Goal: Communication & Community: Answer question/provide support

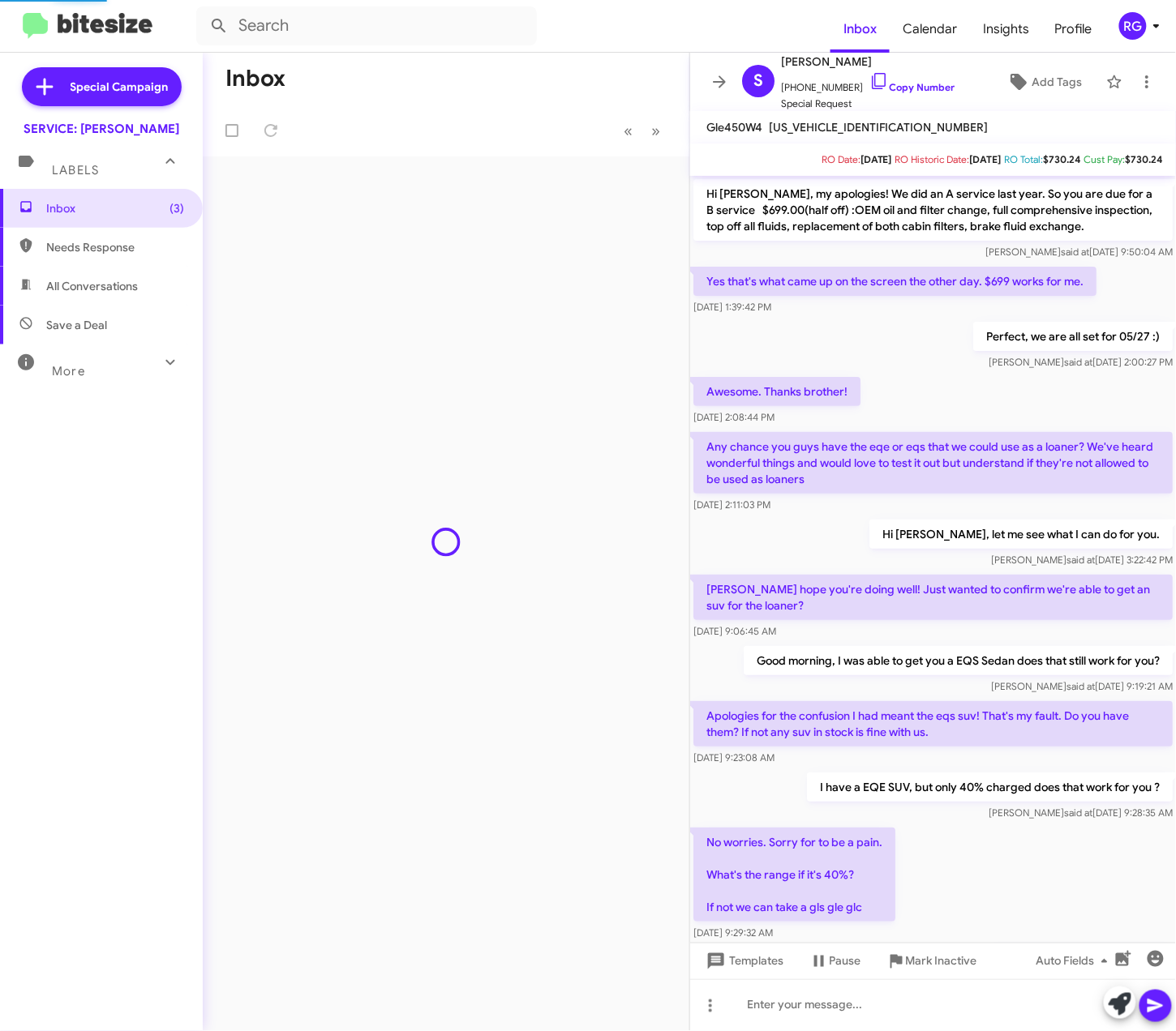
scroll to position [578, 0]
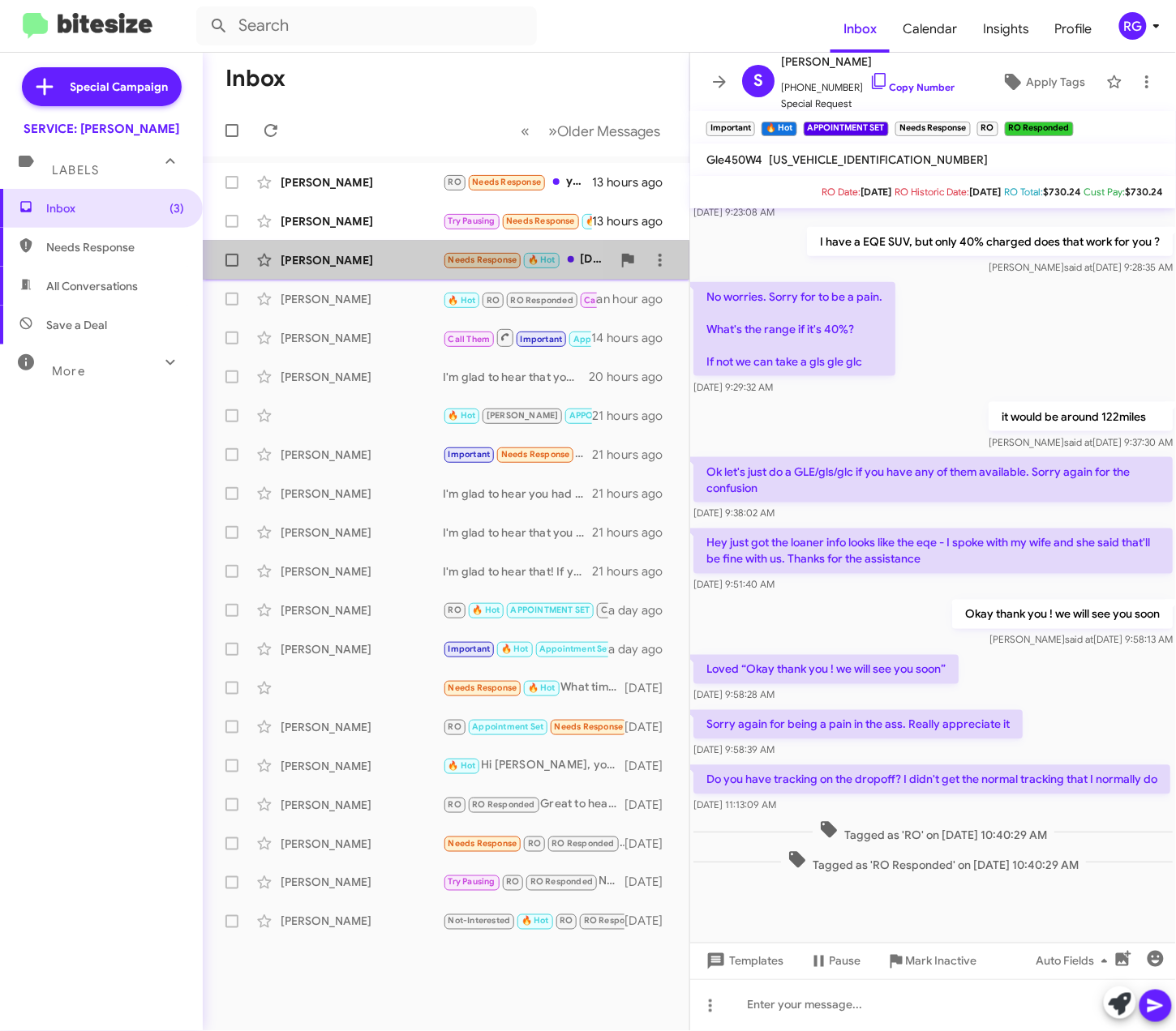
click at [337, 253] on div "[PERSON_NAME]" at bounding box center [362, 260] width 163 height 16
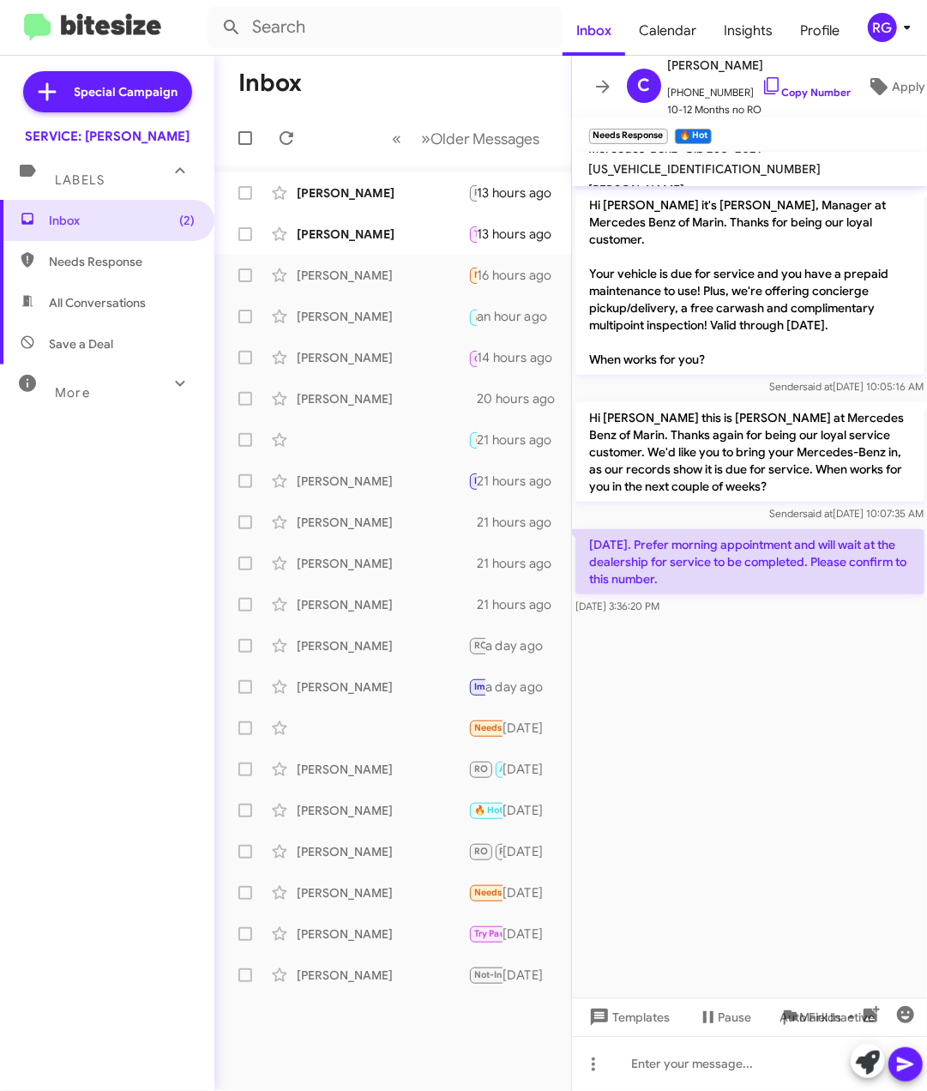
click at [690, 173] on span "W1N4M4HB2MW105847" at bounding box center [705, 168] width 232 height 15
click at [688, 172] on span "W1N4M4HB2MW105847" at bounding box center [705, 168] width 232 height 15
copy span "W1N4M4HB2MW105847"
drag, startPoint x: 721, startPoint y: 516, endPoint x: 1110, endPoint y: 580, distance: 394.7
click at [927, 580] on html "Inbox Calendar Insights Profile RG Special Campaign SERVICE: Mercedes Marin Lab…" at bounding box center [463, 545] width 927 height 1091
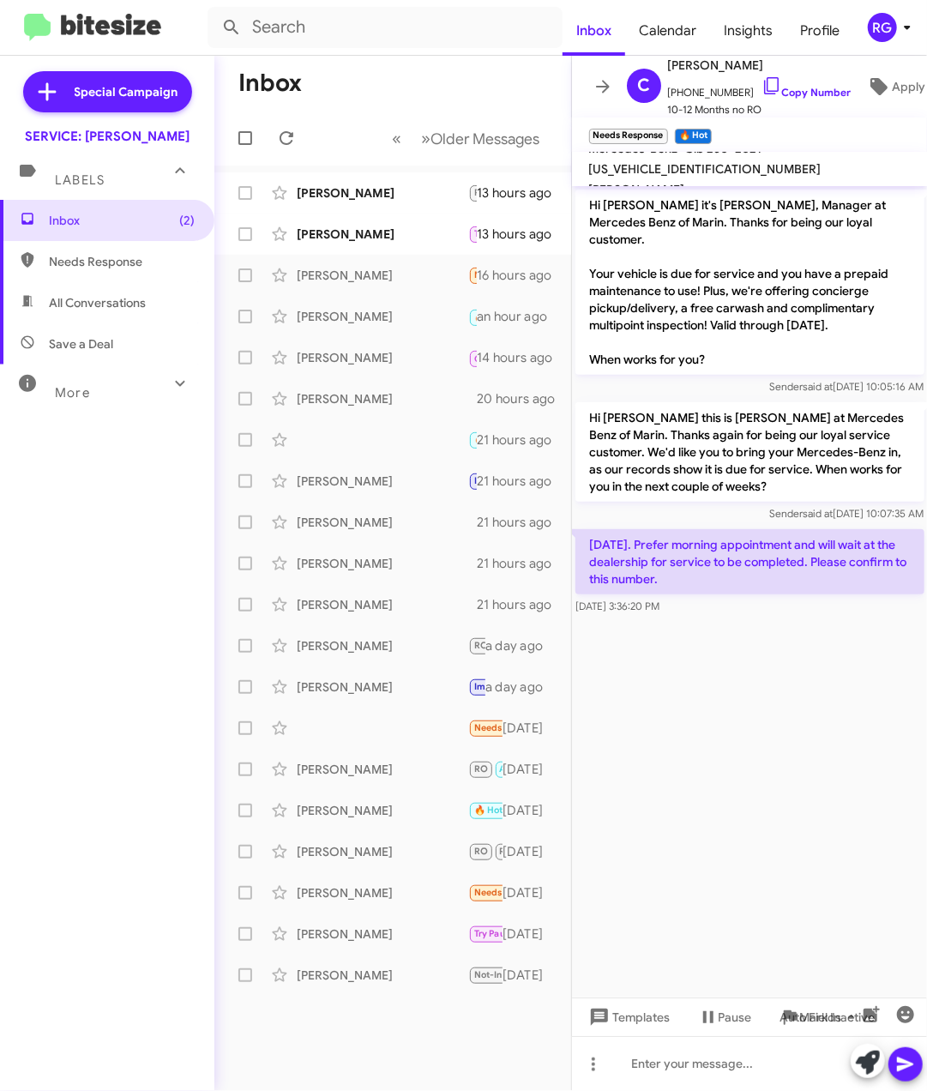
click at [731, 968] on cdk-virtual-scroll-viewport "Hi Charles it's Omar Ibrahimi, Manager at Mercedes Benz of Marin. Thanks for be…" at bounding box center [750, 591] width 356 height 811
click at [863, 1071] on icon at bounding box center [868, 1063] width 24 height 24
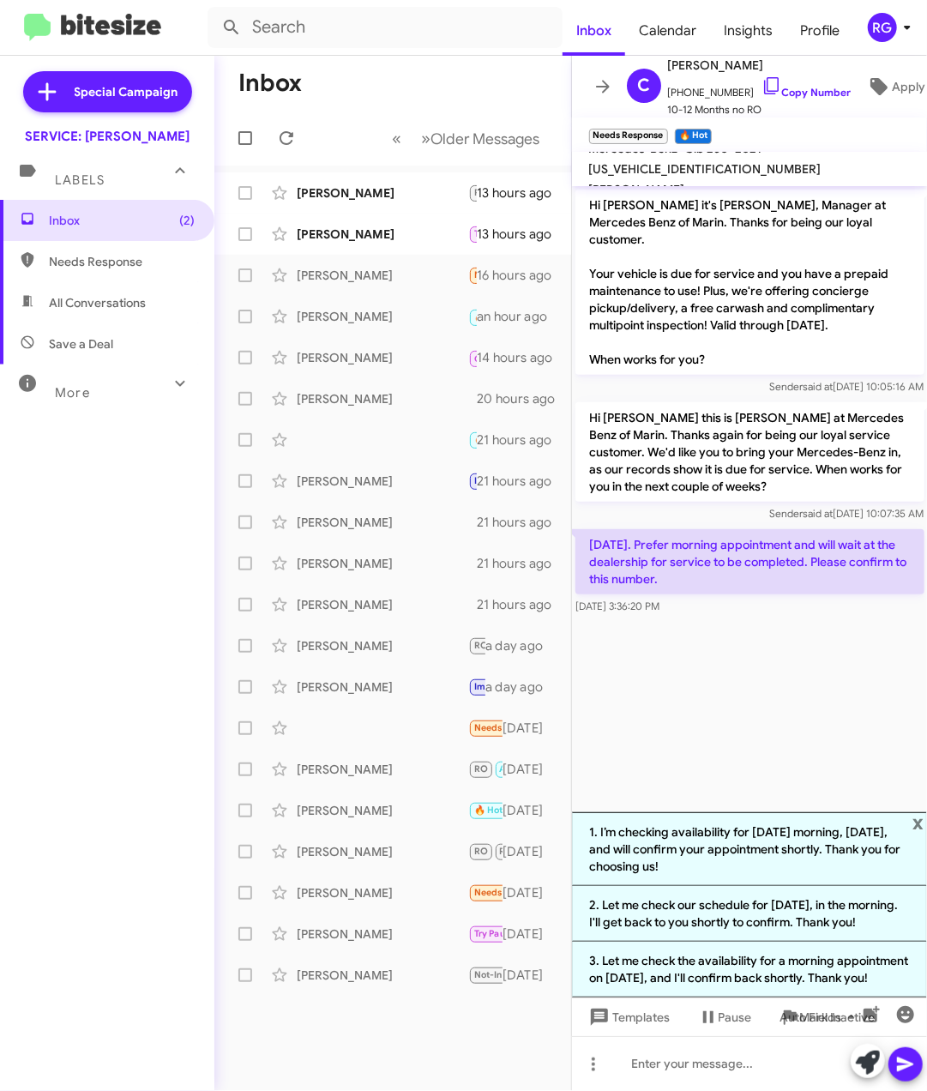
drag, startPoint x: 842, startPoint y: 866, endPoint x: 878, endPoint y: 582, distance: 286.2
click at [878, 582] on div "Hi Charles it's Omar Ibrahimi, Manager at Mercedes Benz of Marin. Thanks for be…" at bounding box center [750, 638] width 356 height 905
click at [920, 812] on span "x" at bounding box center [918, 822] width 11 height 21
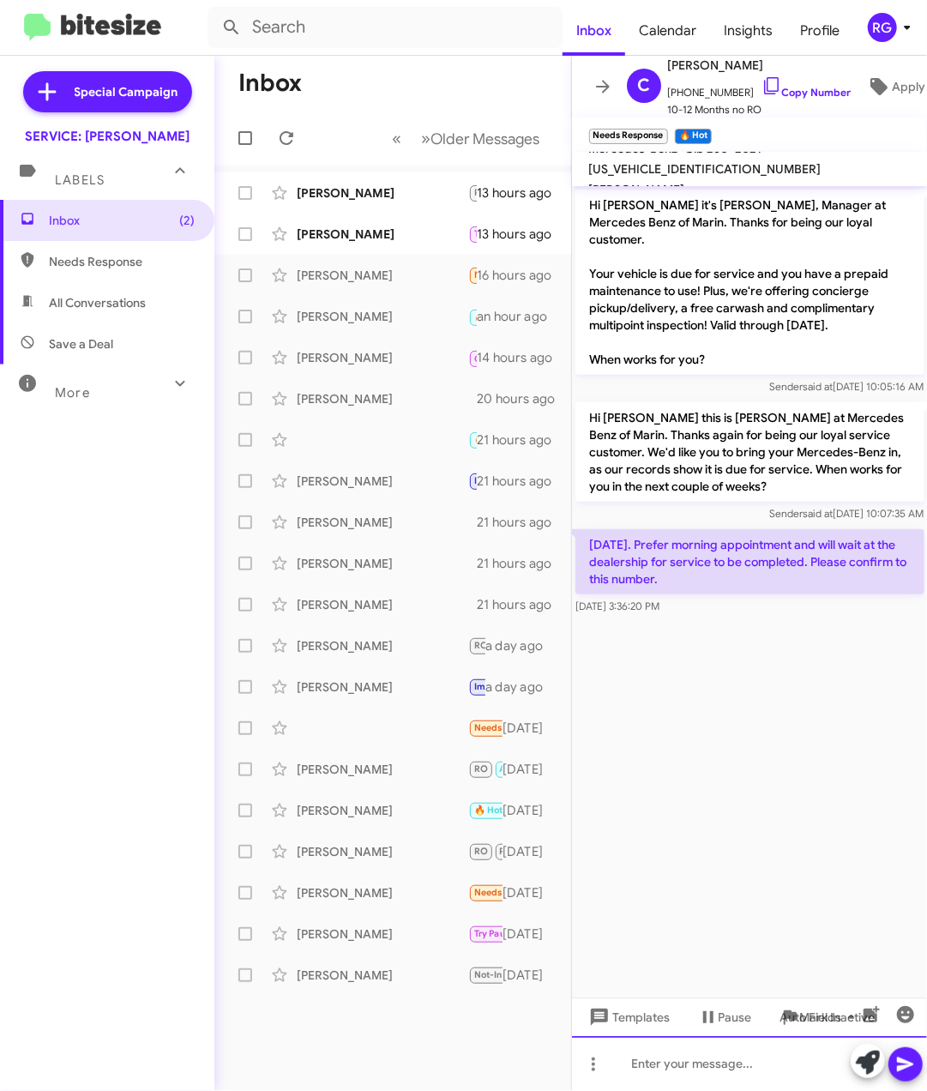
click at [734, 1083] on div at bounding box center [750, 1063] width 356 height 55
drag, startPoint x: 805, startPoint y: 664, endPoint x: 807, endPoint y: 684, distance: 19.9
click at [807, 670] on cdk-virtual-scroll-viewport "Hi Charles it's Omar Ibrahimi, Manager at Mercedes Benz of Marin. Thanks for be…" at bounding box center [750, 591] width 356 height 811
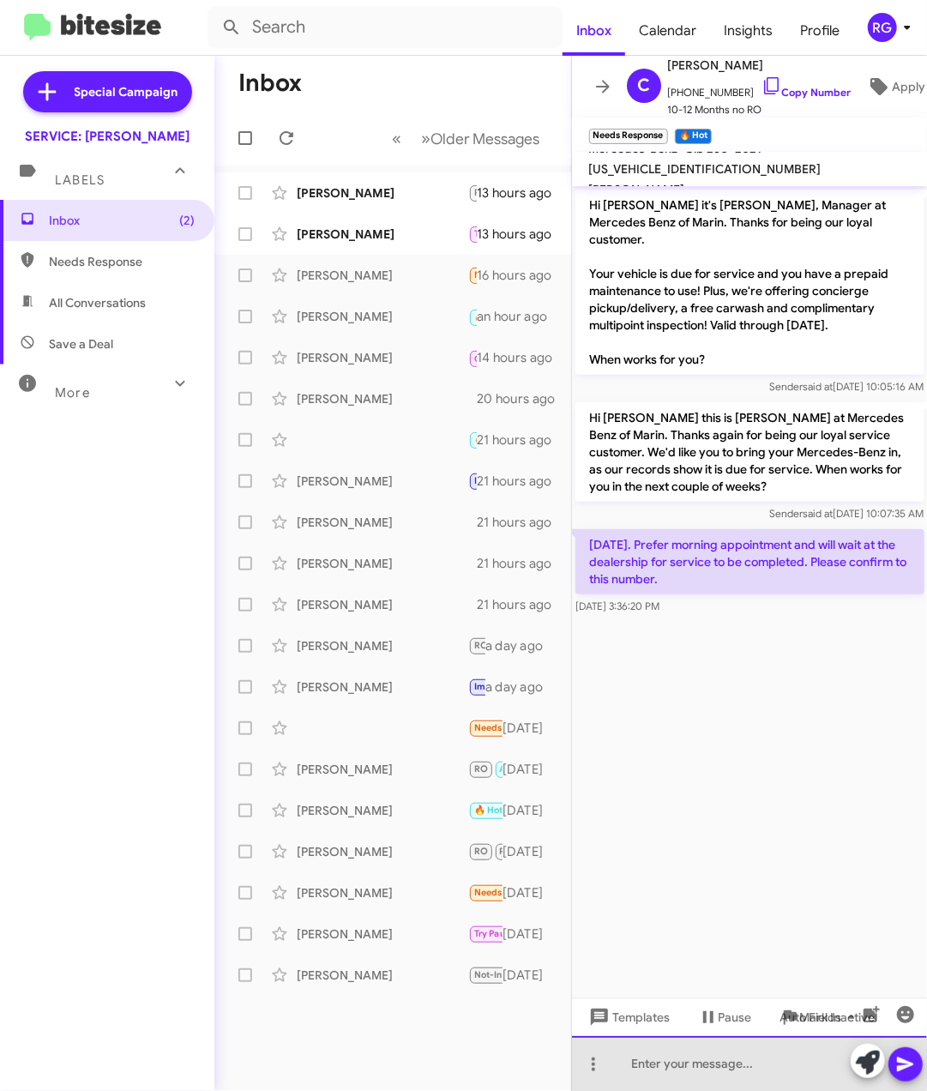
click at [722, 1064] on div at bounding box center [750, 1063] width 356 height 55
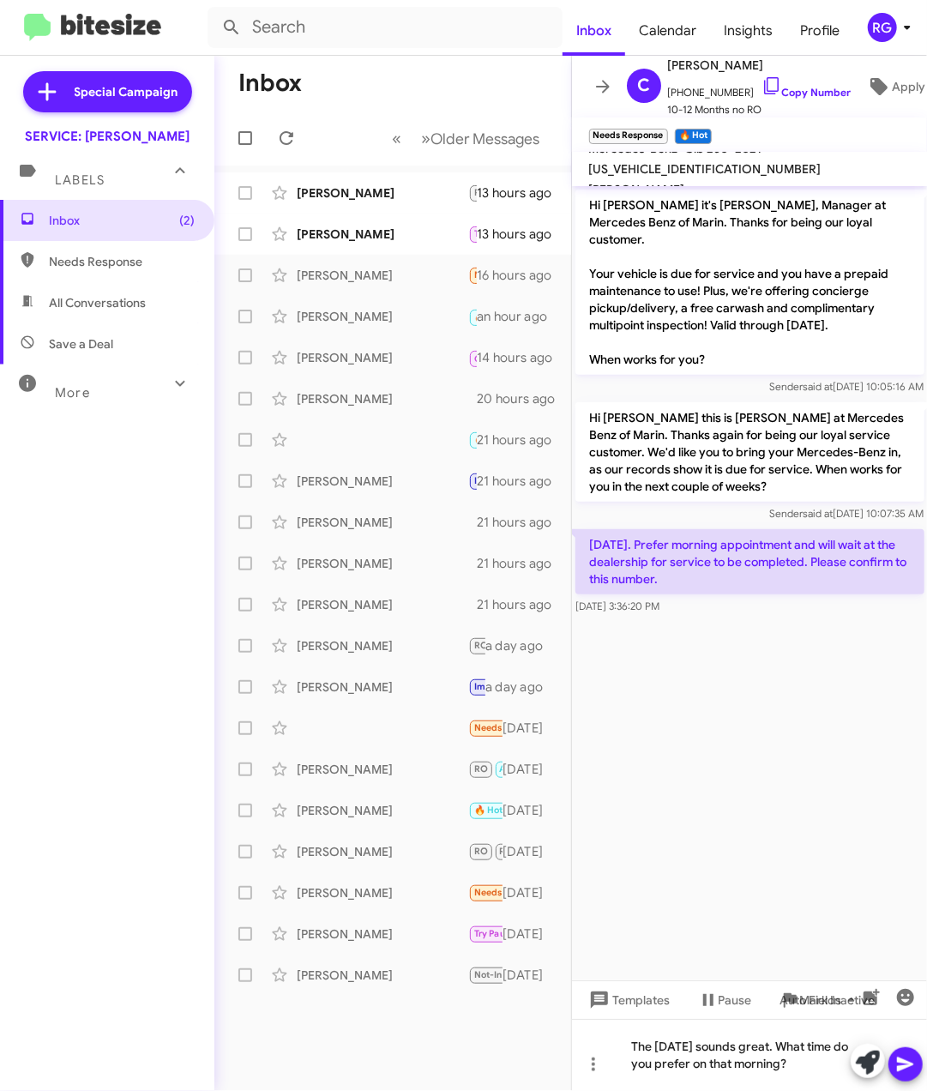
drag, startPoint x: 787, startPoint y: 1012, endPoint x: 767, endPoint y: 1041, distance: 34.5
click at [767, 1041] on mat-tooltip-component "Auto Fields (Ctrl+Shift+A)" at bounding box center [821, 1041] width 138 height 51
drag, startPoint x: 767, startPoint y: 1041, endPoint x: 733, endPoint y: 1035, distance: 34.8
click at [736, 1035] on div "The 14th of August sounds great. What time do you prefer on that morning?" at bounding box center [750, 1055] width 356 height 72
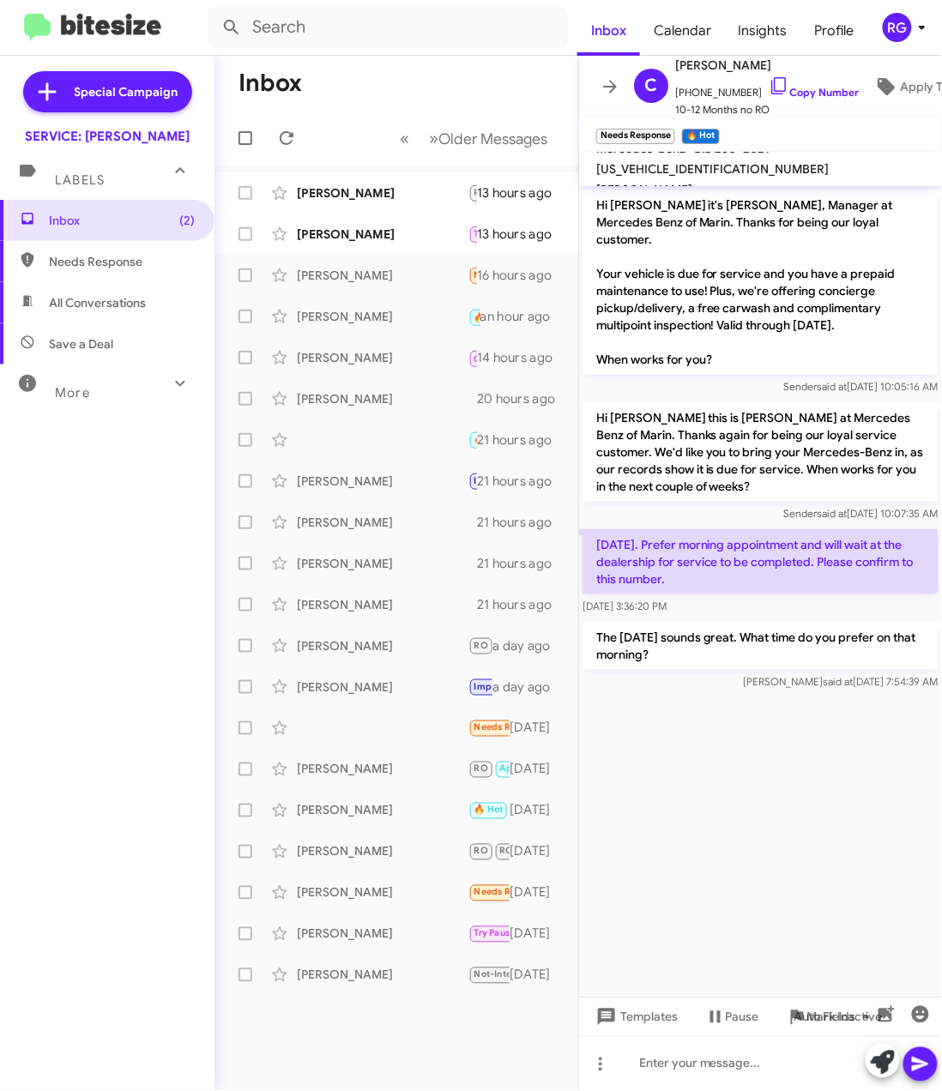
drag, startPoint x: 743, startPoint y: 765, endPoint x: 732, endPoint y: 757, distance: 14.1
click at [738, 759] on cdk-virtual-scroll-viewport "Hi Charles it's Omar Ibrahimi, Manager at Mercedes Benz of Marin. Thanks for be…" at bounding box center [760, 591] width 363 height 811
click at [878, 78] on icon at bounding box center [886, 86] width 17 height 17
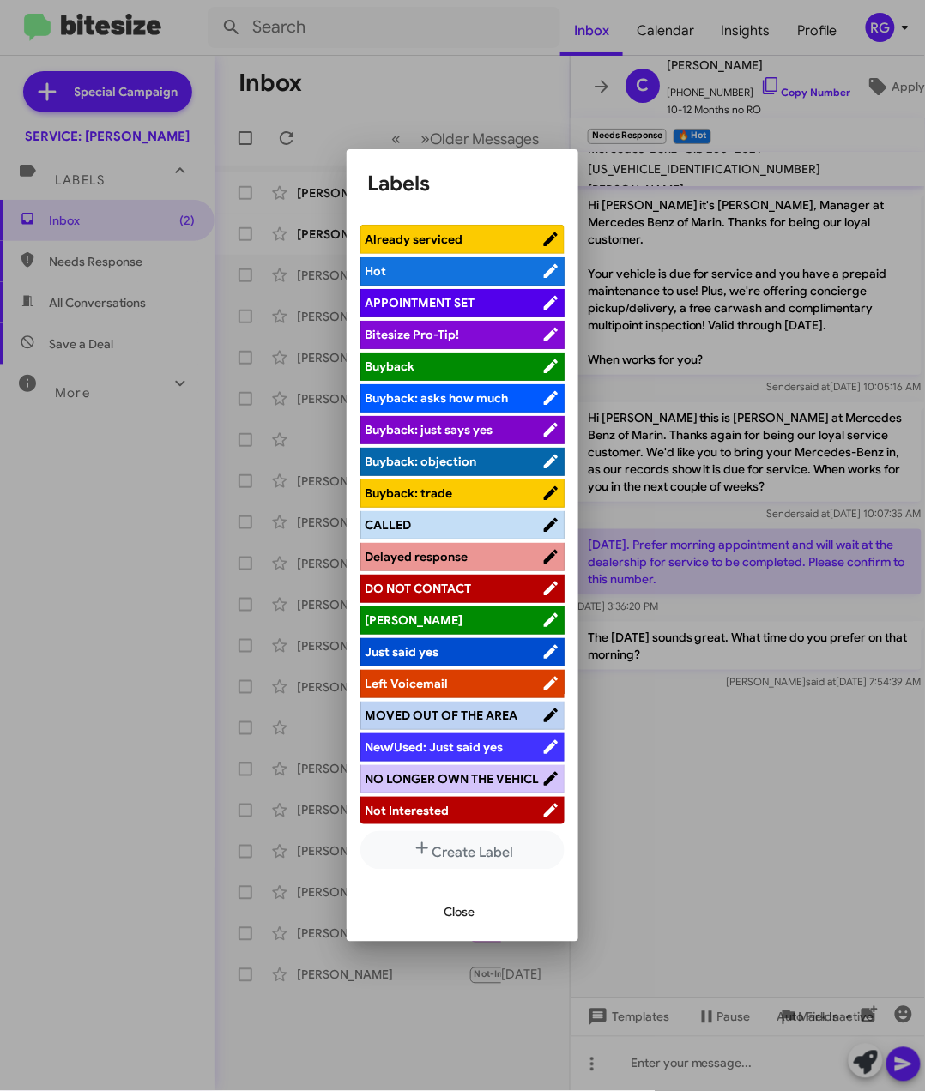
click at [481, 300] on span "APPOINTMENT SET" at bounding box center [453, 302] width 177 height 17
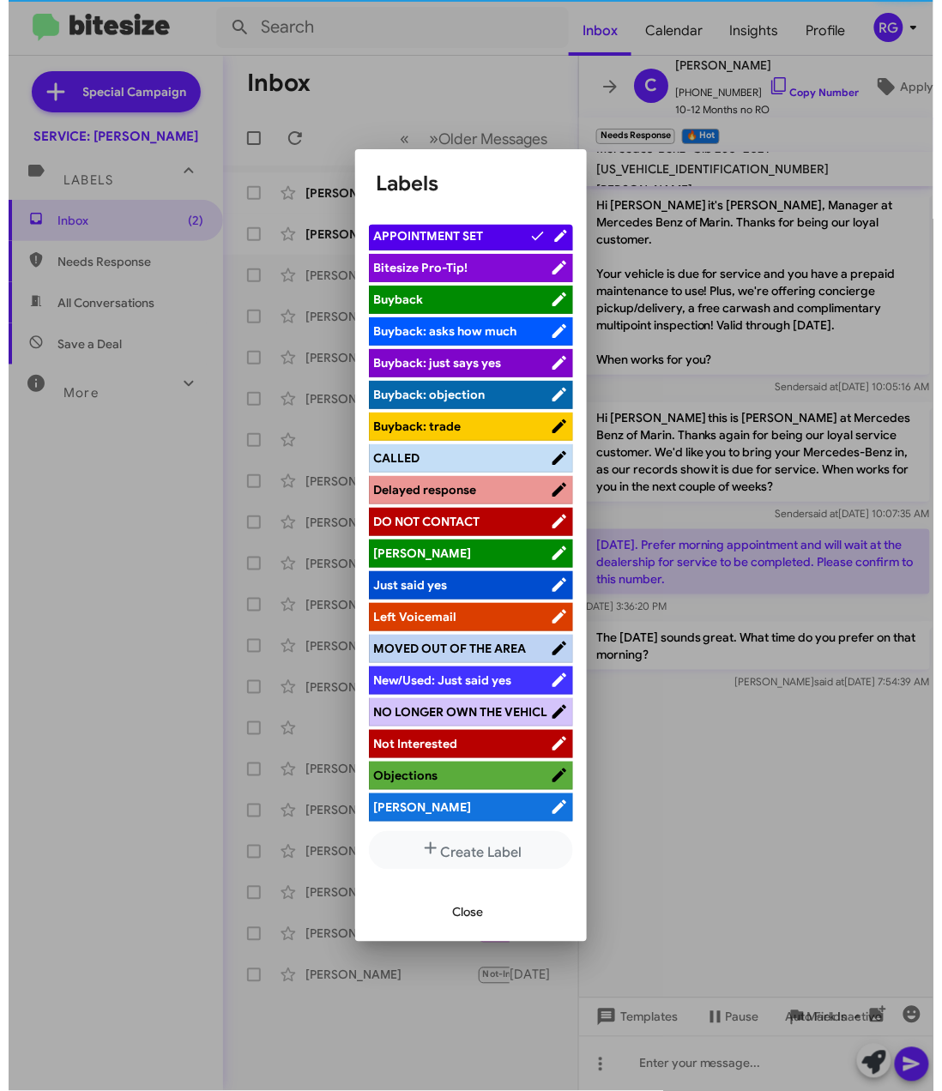
scroll to position [183, 0]
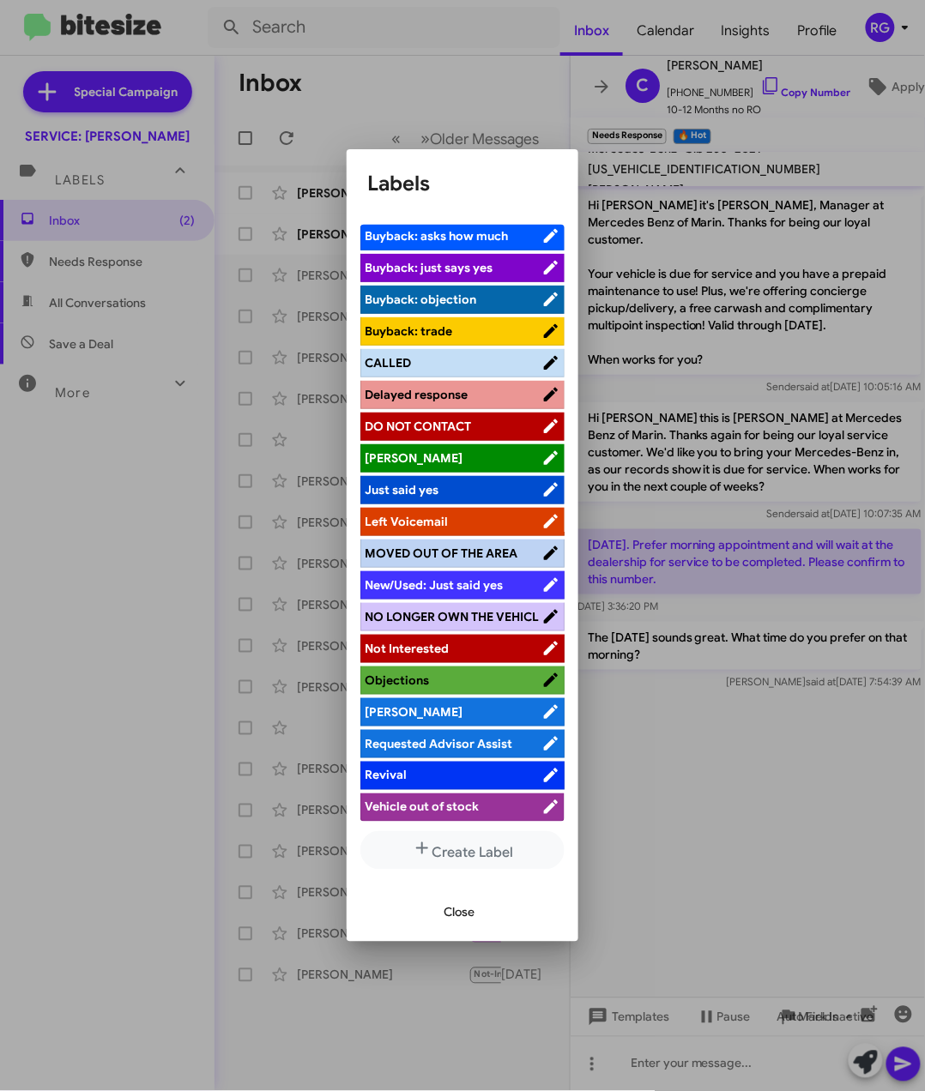
click at [440, 718] on span "[PERSON_NAME]" at bounding box center [453, 711] width 177 height 17
click at [474, 908] on span "Close" at bounding box center [458, 912] width 31 height 31
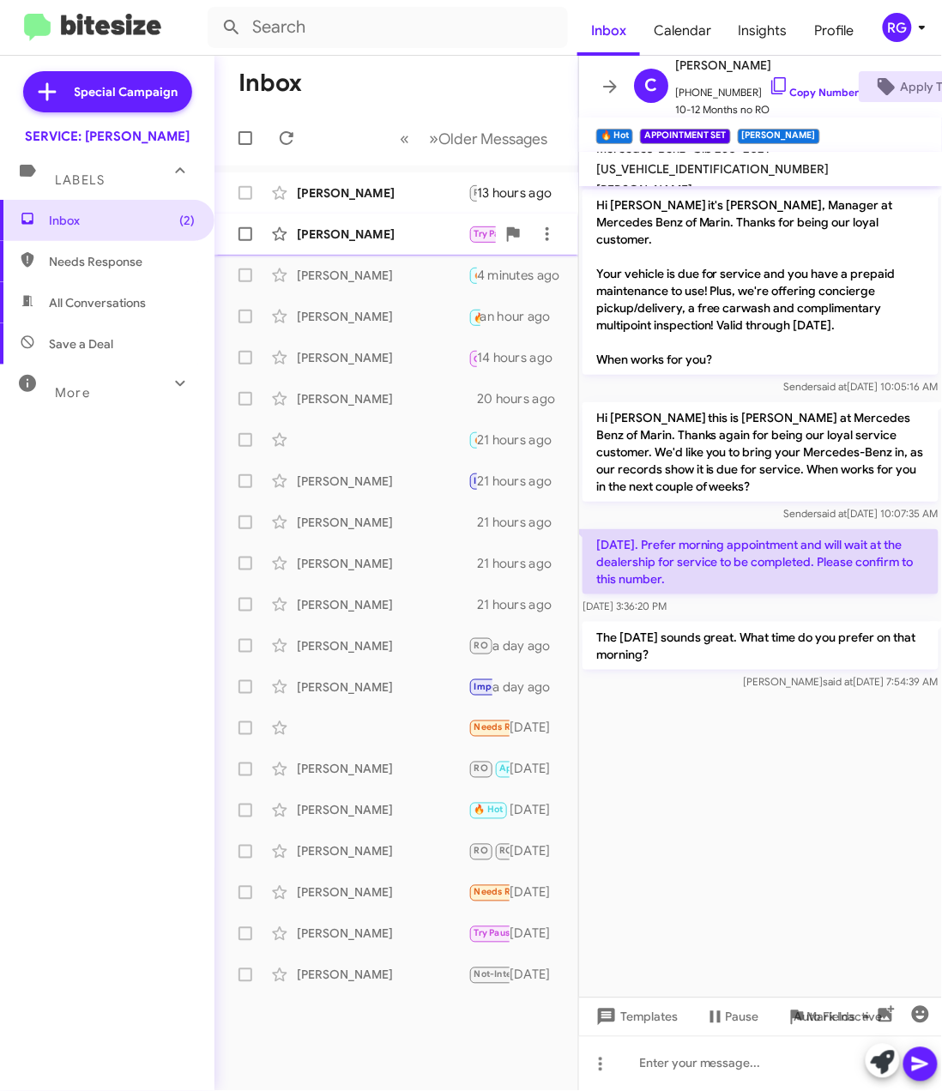
click at [429, 234] on div "[PERSON_NAME]" at bounding box center [383, 234] width 172 height 17
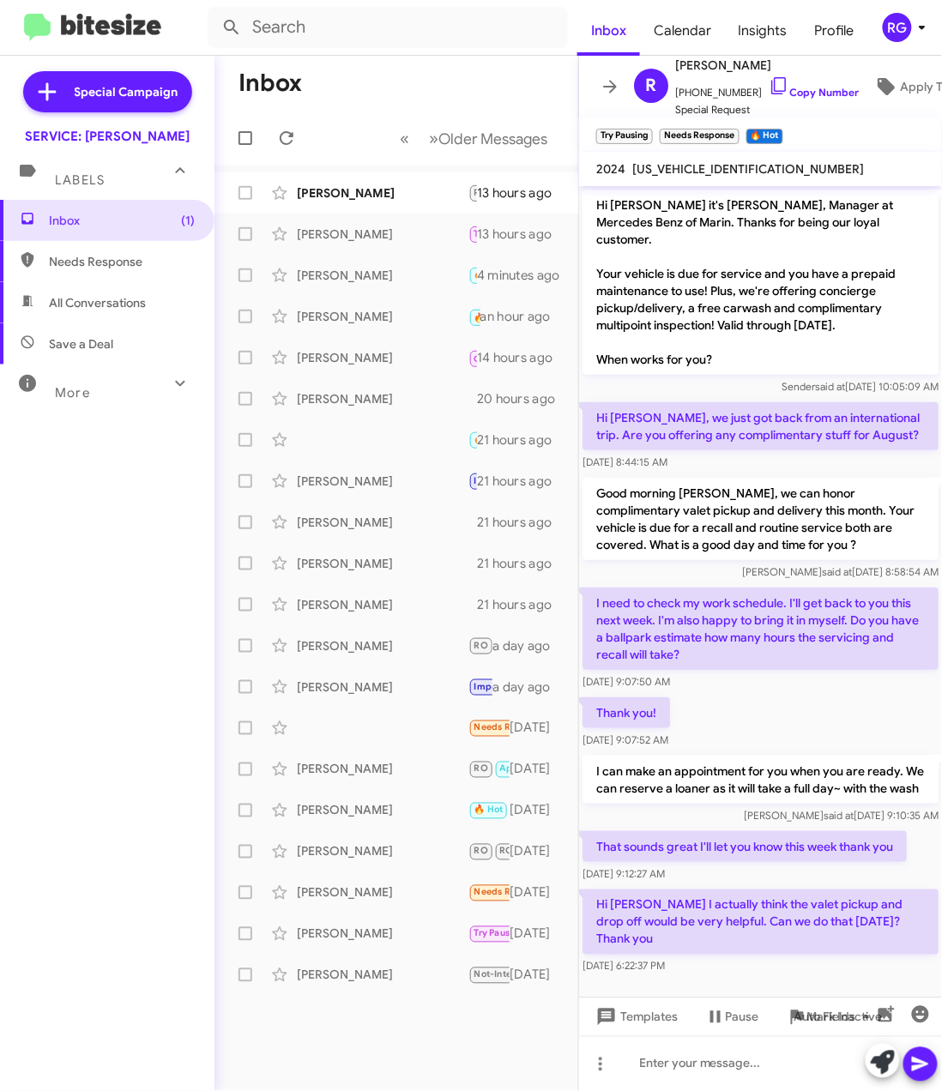
click at [704, 166] on span "W1NKM4HB0RF190394" at bounding box center [748, 168] width 232 height 15
copy span "W1NKM4HB0RF190394"
click at [877, 1048] on span at bounding box center [883, 1063] width 24 height 38
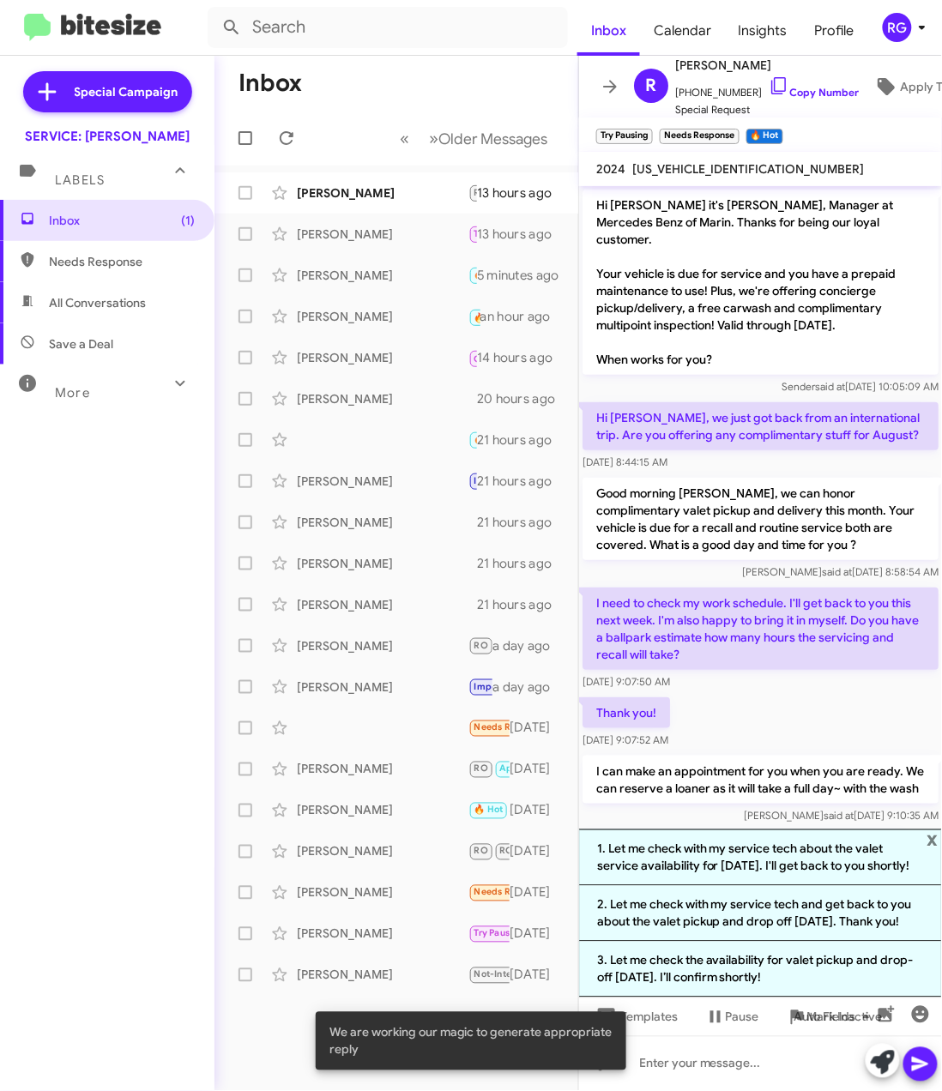
drag, startPoint x: 913, startPoint y: 931, endPoint x: 1251, endPoint y: 714, distance: 401.7
drag, startPoint x: 1251, startPoint y: 714, endPoint x: 931, endPoint y: 801, distance: 331.7
click at [931, 830] on span "x" at bounding box center [932, 840] width 11 height 21
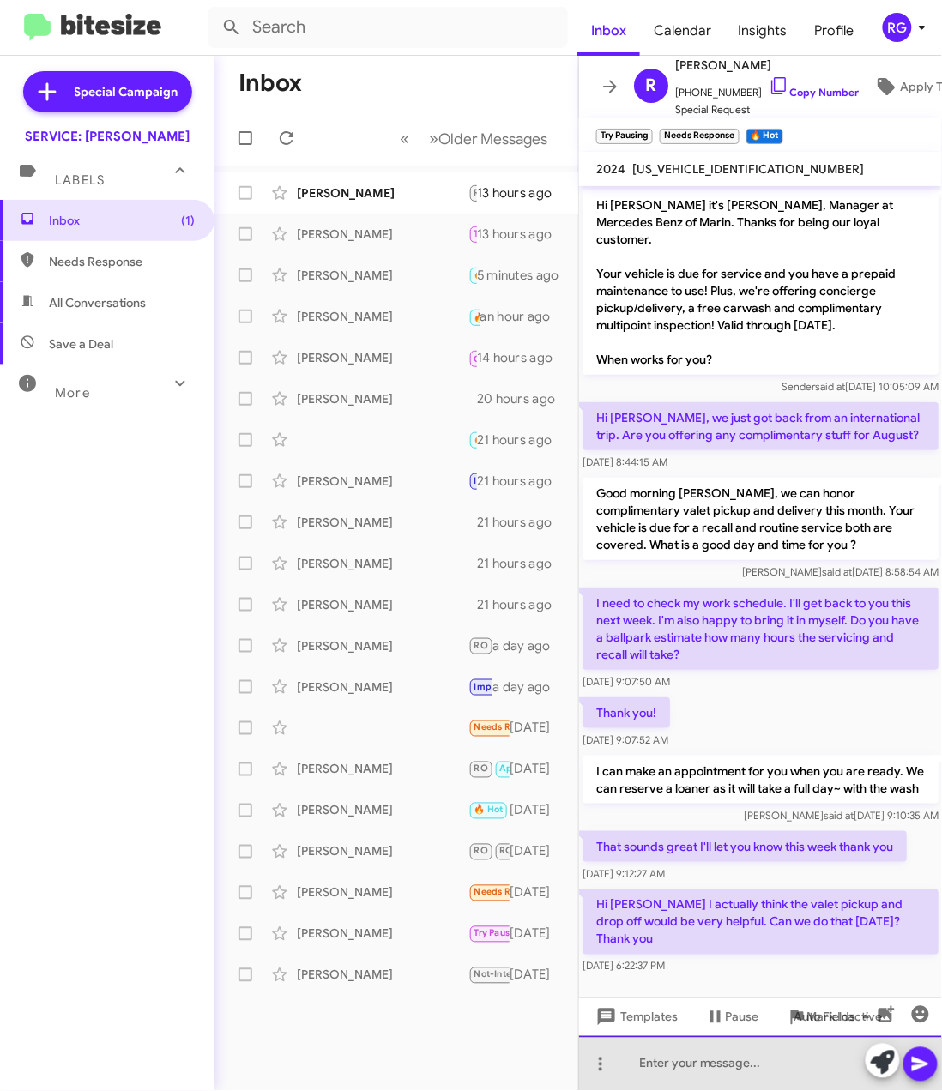
click at [727, 1051] on div at bounding box center [760, 1063] width 363 height 55
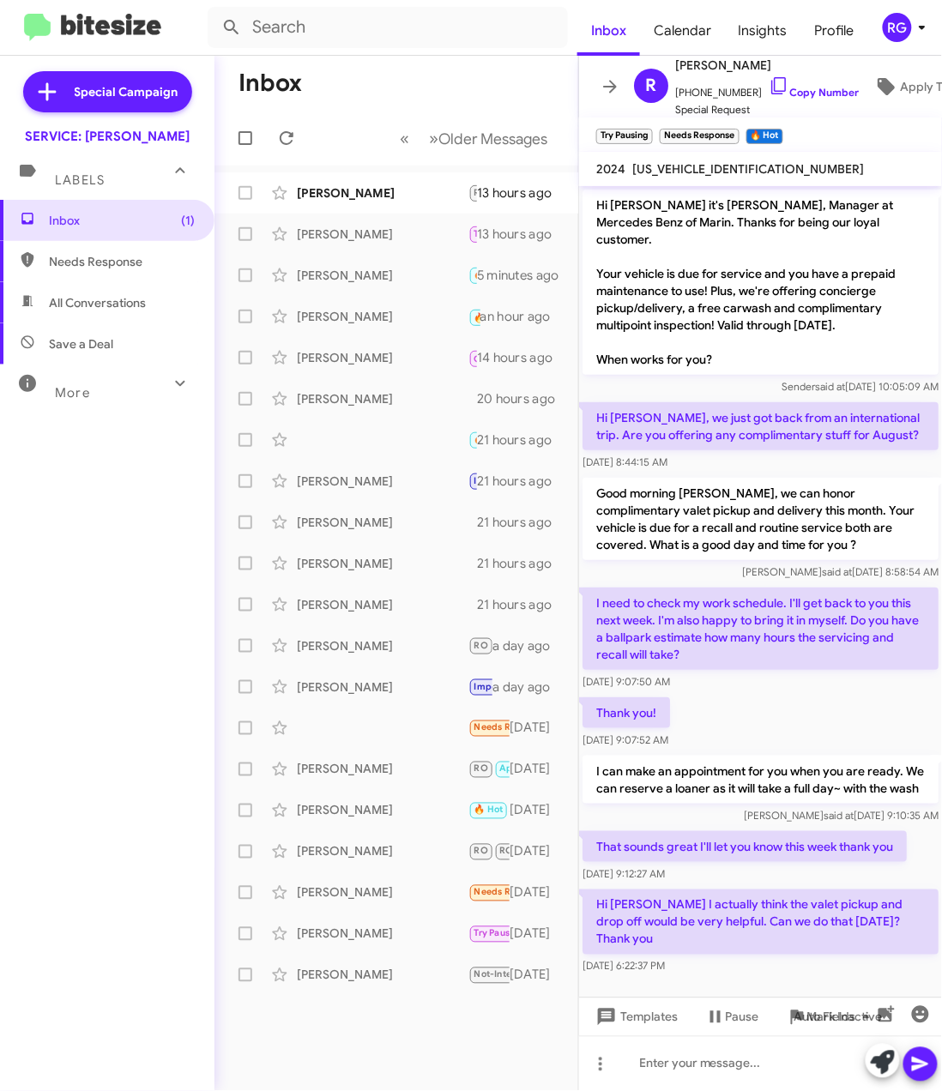
drag, startPoint x: 721, startPoint y: 938, endPoint x: 581, endPoint y: 190, distance: 760.3
click at [581, 190] on div "Hi Ryan it's Omar Ibrahimi, Manager at Mercedes Benz of Marin. Thanks for being…" at bounding box center [760, 582] width 363 height 793
copy div "Hi Ryan it's Omar Ibrahimi, Manager at Mercedes Benz of Marin. Thanks for being…"
click at [732, 694] on div "Thank you! Aug 9, 2025, 9:07:52 AM" at bounding box center [760, 723] width 363 height 58
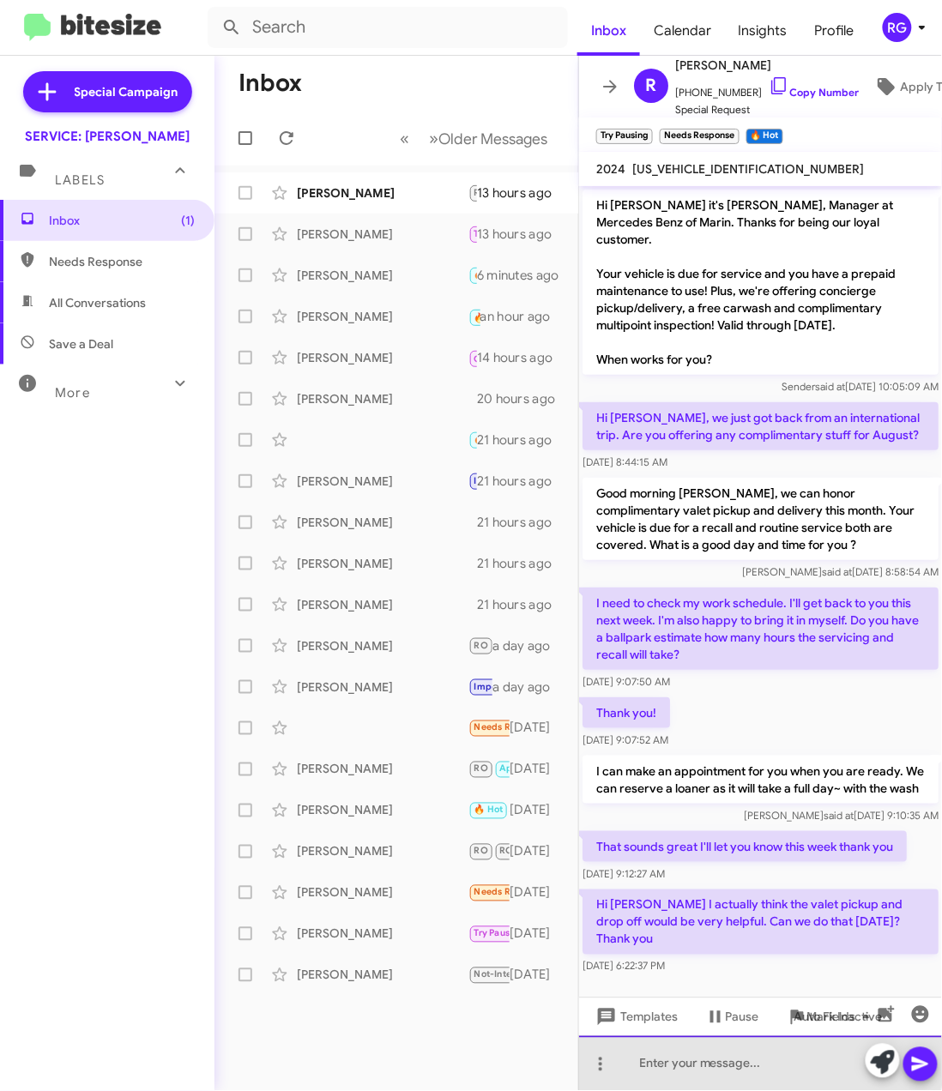
click at [709, 1061] on div at bounding box center [760, 1063] width 363 height 55
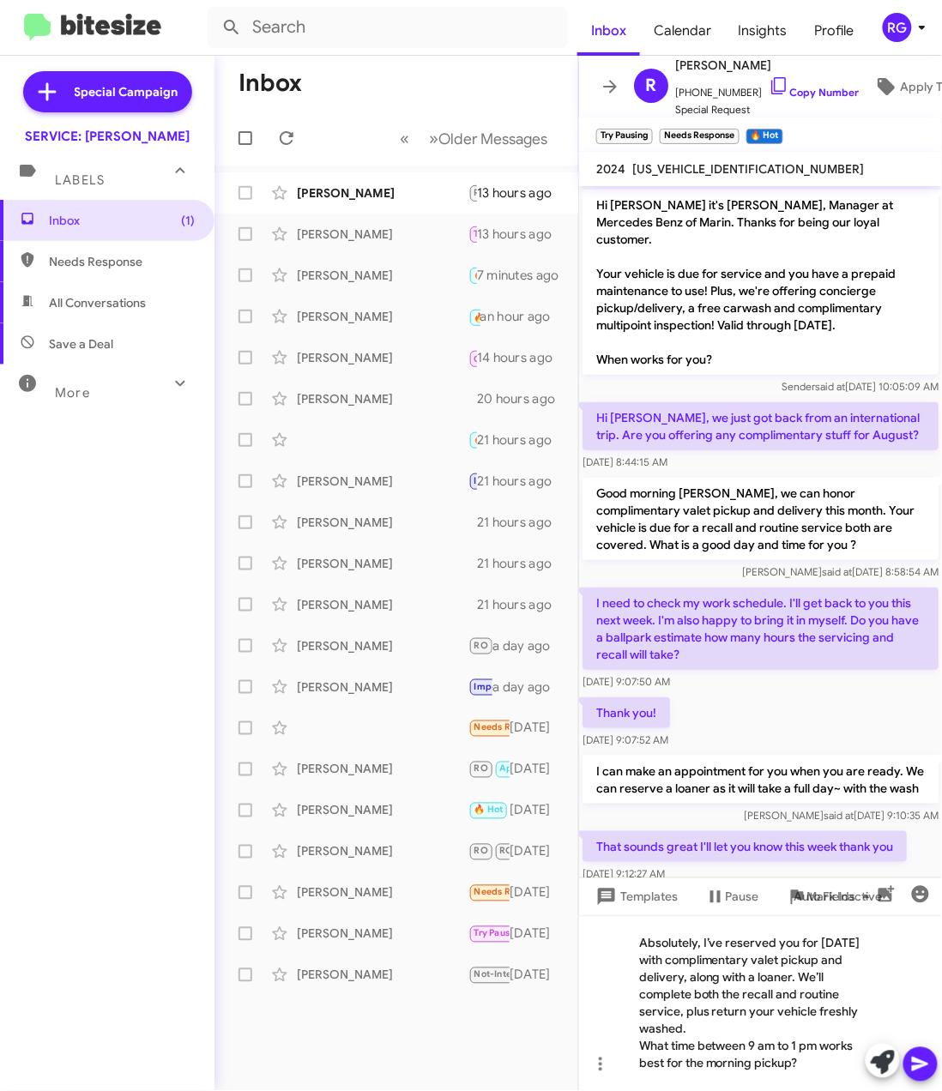
click at [925, 1057] on icon at bounding box center [920, 1064] width 21 height 21
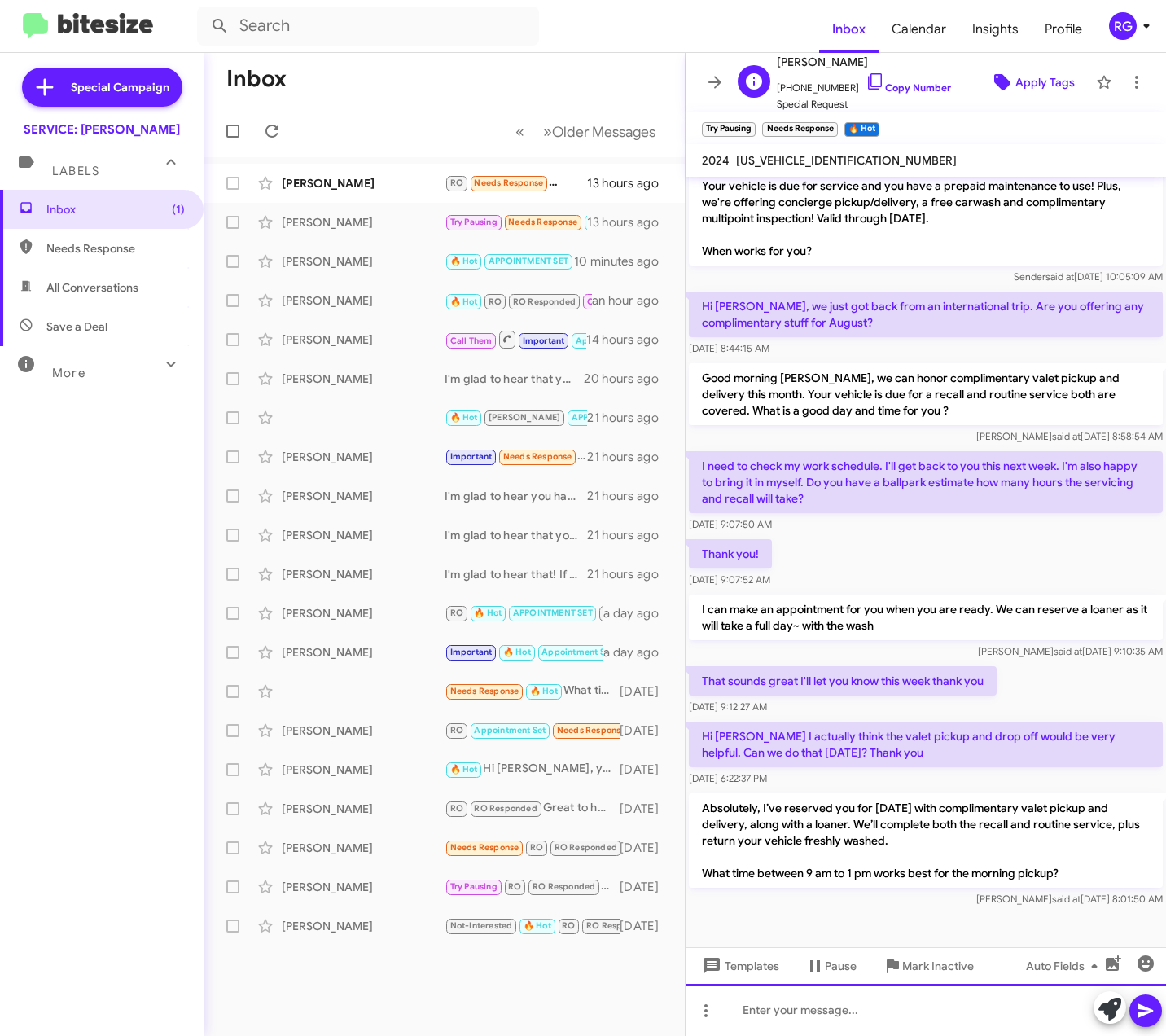
scroll to position [59, 0]
click at [773, 736] on p "Hi Omar I actually think the valet pickup and drop off would be very helpful. C…" at bounding box center [926, 744] width 474 height 46
click at [828, 726] on p "Hi Omar I actually think the valet pickup and drop off would be very helpful. C…" at bounding box center [926, 744] width 474 height 46
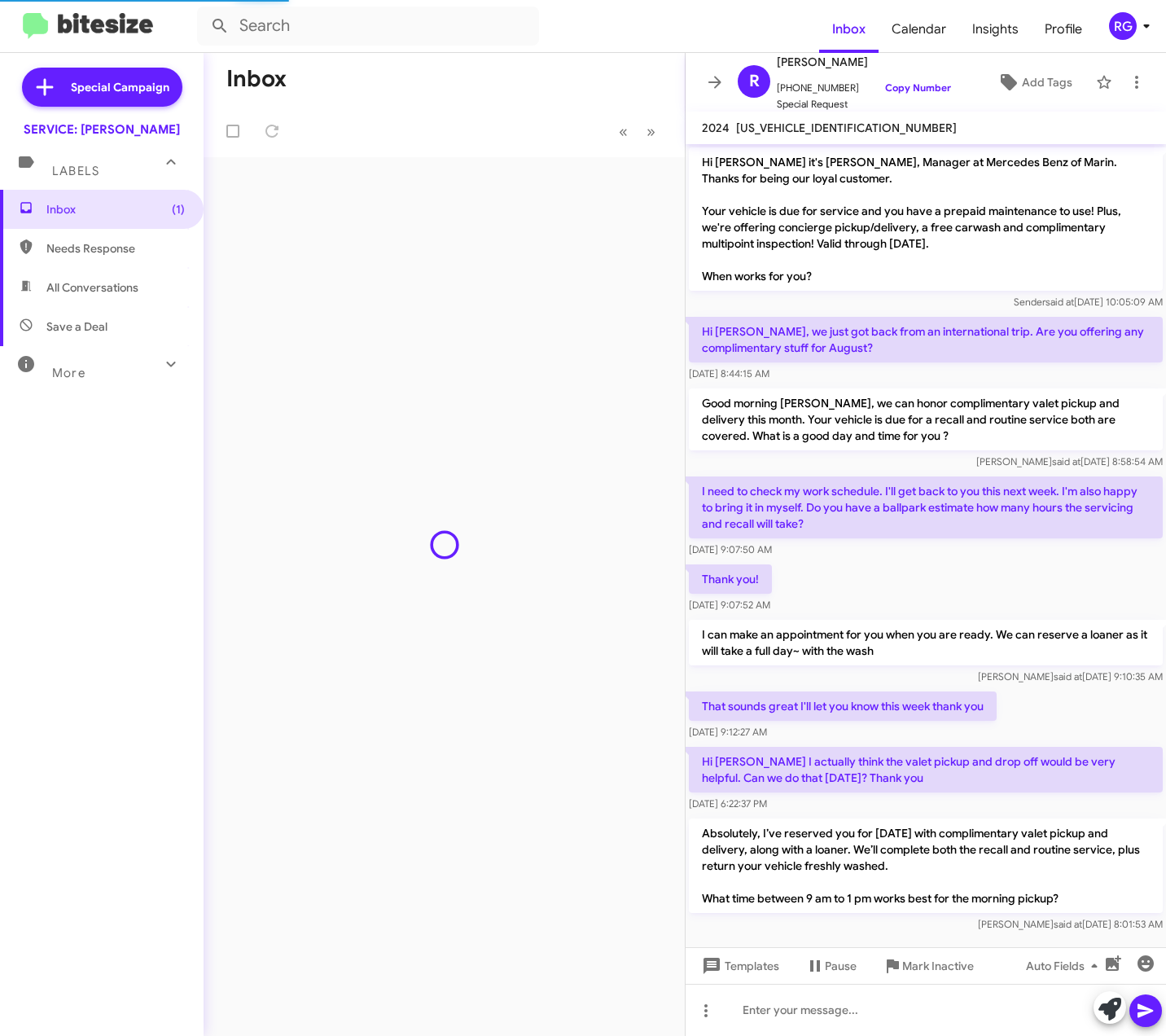
scroll to position [25, 0]
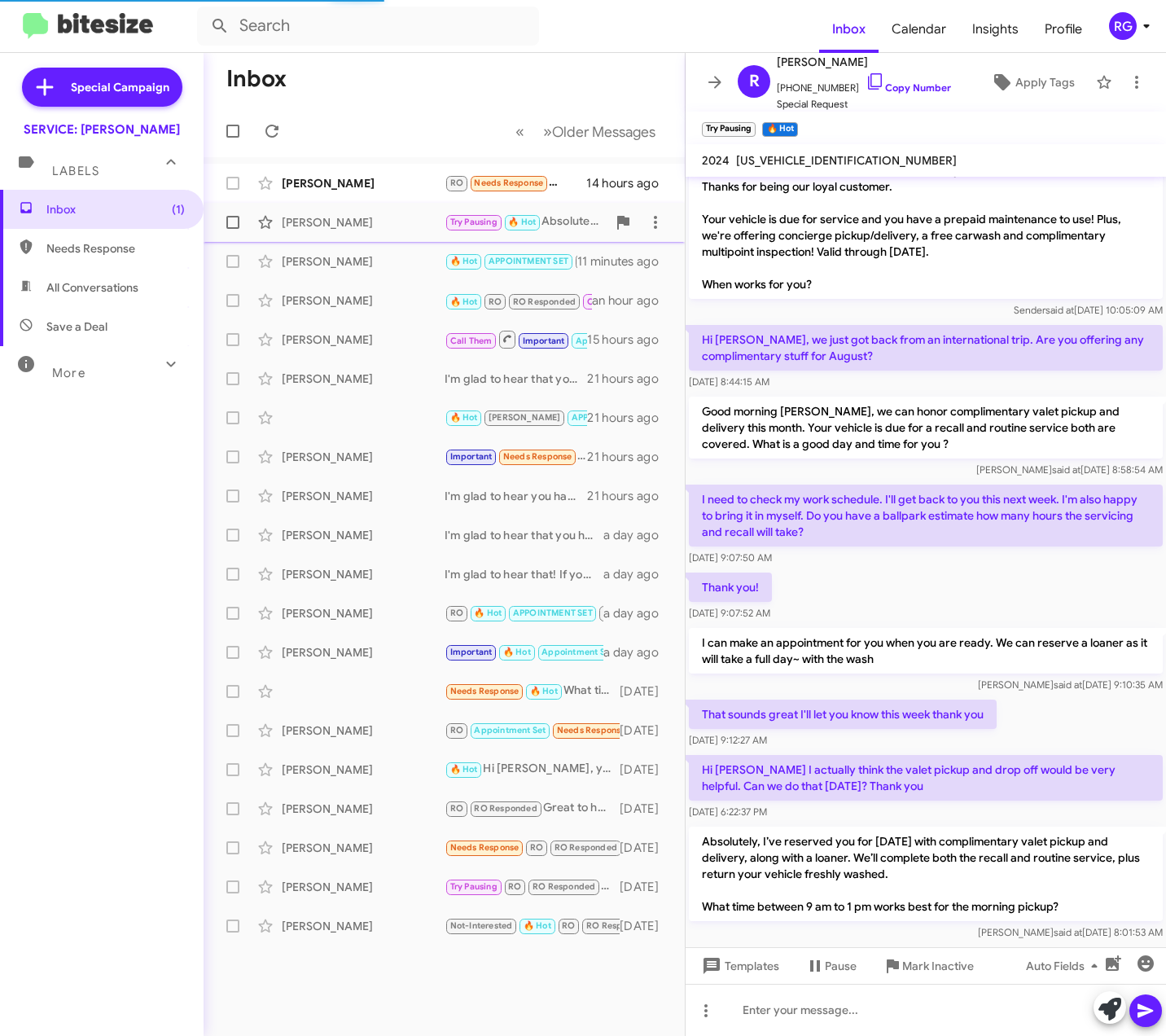
click at [437, 219] on div "[PERSON_NAME]" at bounding box center [364, 222] width 163 height 16
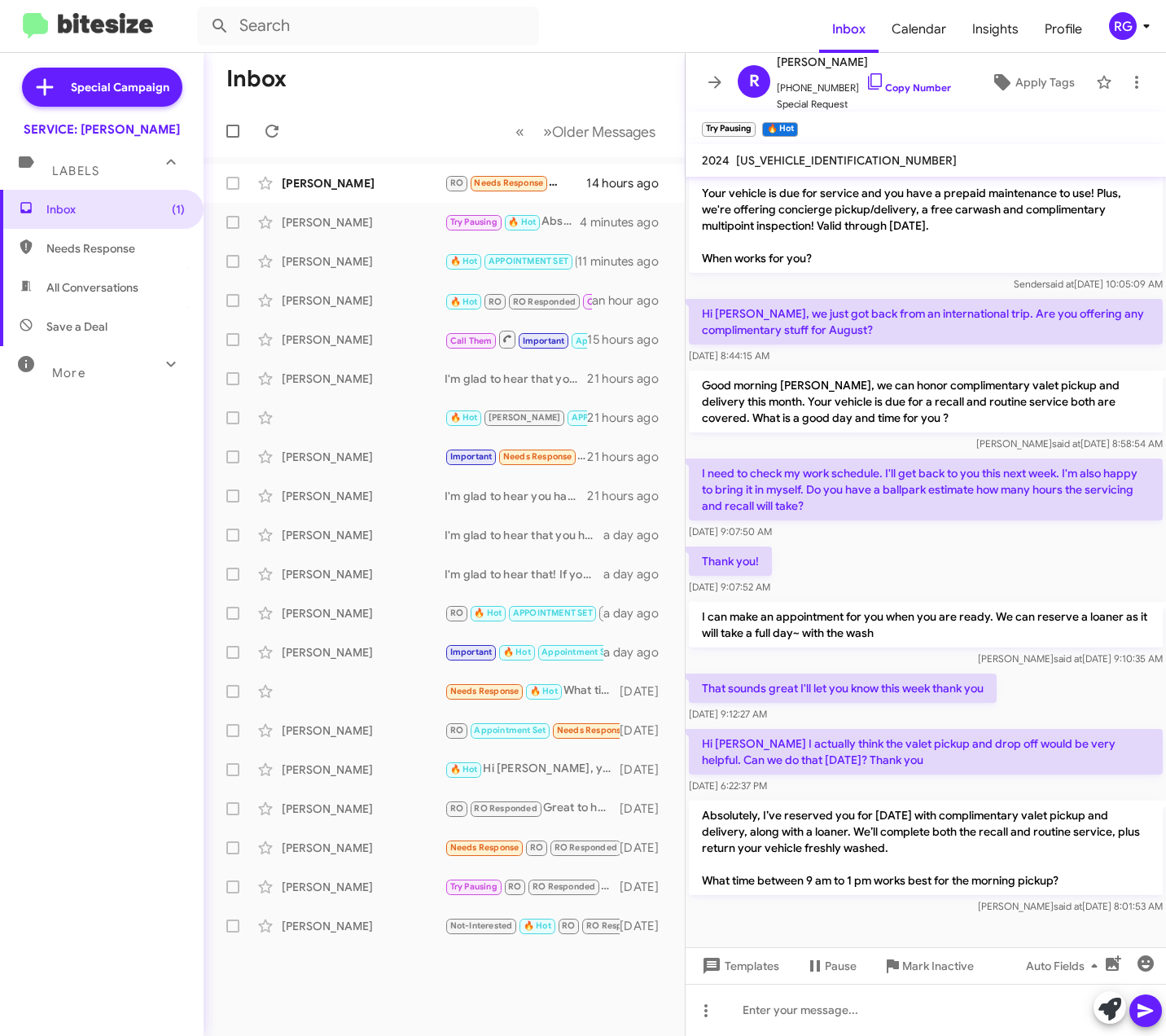
scroll to position [59, 0]
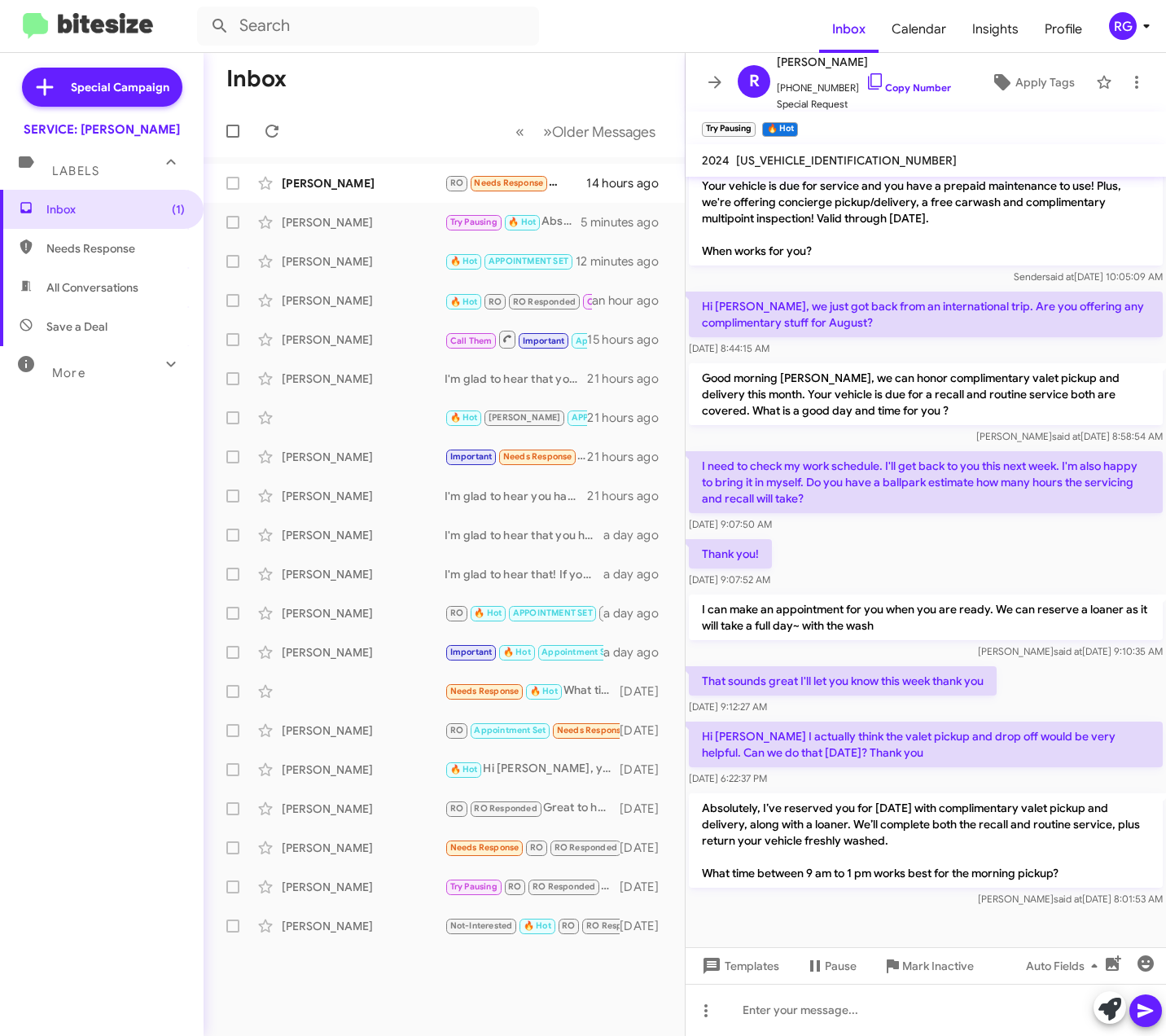
drag, startPoint x: 831, startPoint y: 470, endPoint x: 878, endPoint y: 391, distance: 91.9
click at [833, 467] on p "I need to check my work schedule. I'll get back to you this next week. I'm also…" at bounding box center [926, 481] width 474 height 62
drag, startPoint x: 1051, startPoint y: 63, endPoint x: 1040, endPoint y: 72, distance: 14.2
click at [1049, 66] on div "R Ryan Buxman +17193340415 Copy Number Special Request Apply Tags" at bounding box center [910, 82] width 357 height 60
click at [1028, 89] on span "Apply Tags" at bounding box center [1045, 82] width 60 height 29
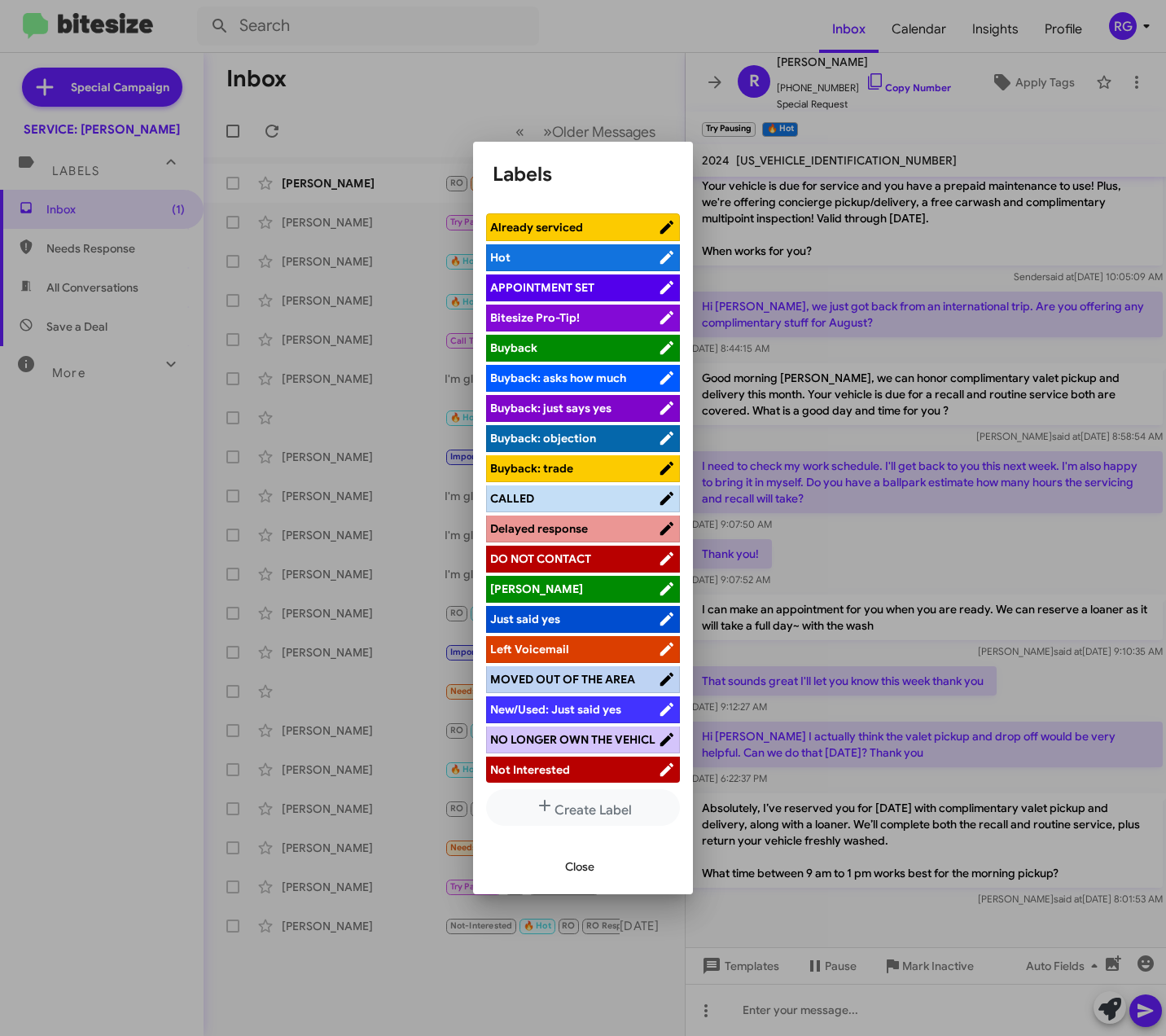
click at [598, 284] on span "APPOINTMENT SET" at bounding box center [574, 287] width 168 height 16
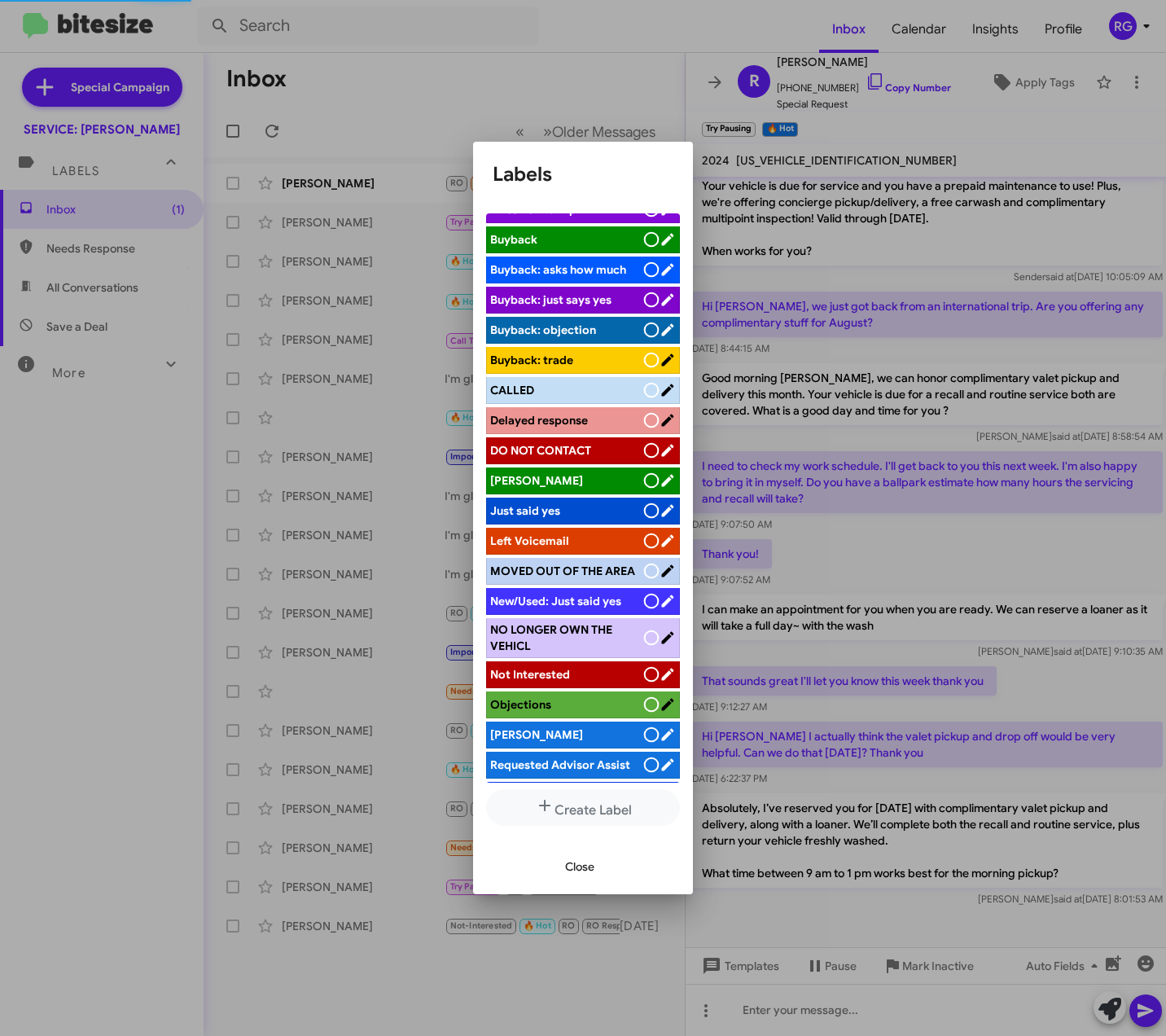
scroll to position [199, 0]
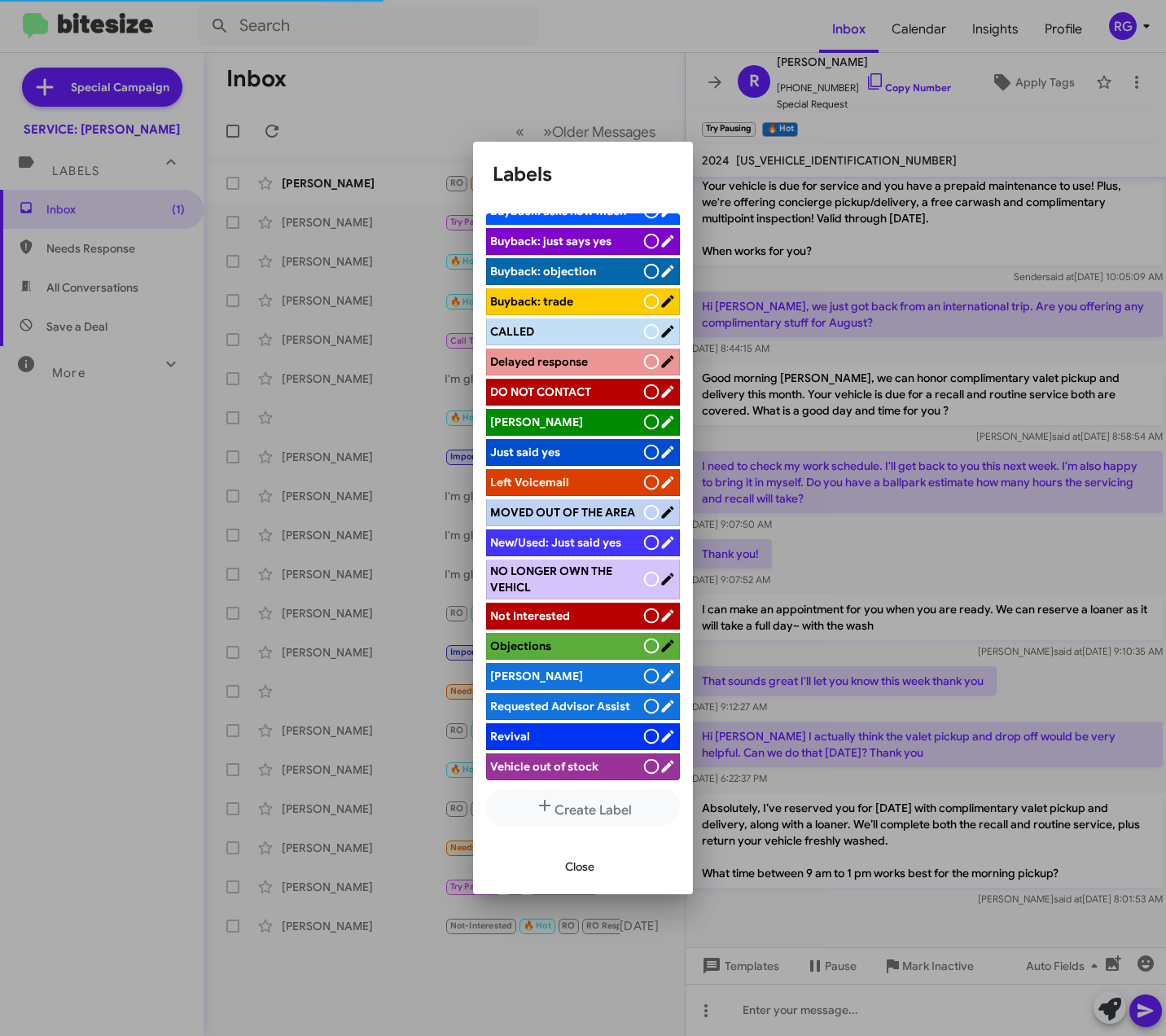
click at [590, 668] on span "[PERSON_NAME]" at bounding box center [566, 675] width 153 height 16
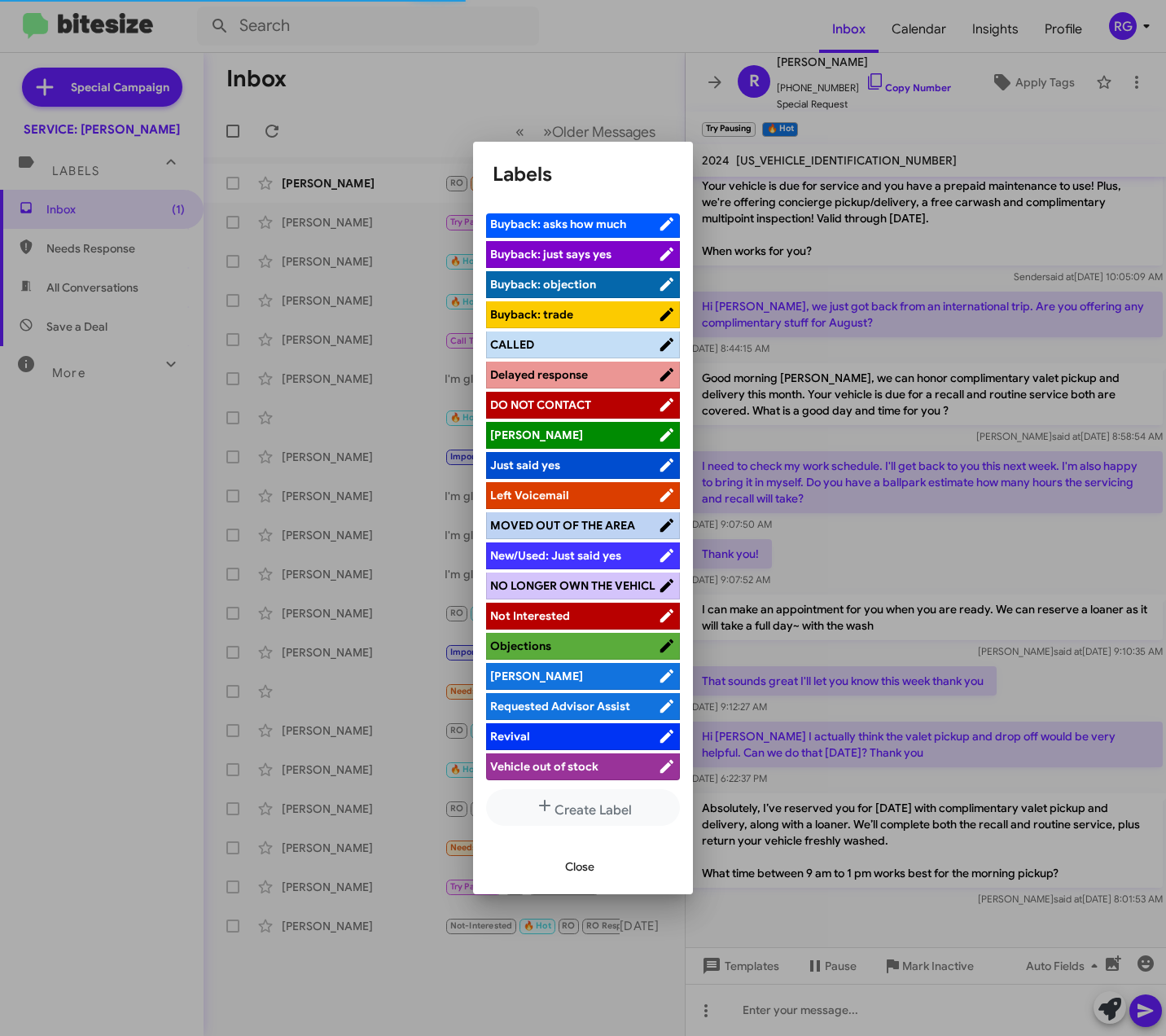
click at [590, 683] on li "[PERSON_NAME]" at bounding box center [583, 676] width 194 height 27
click at [593, 857] on span "Close" at bounding box center [579, 866] width 29 height 29
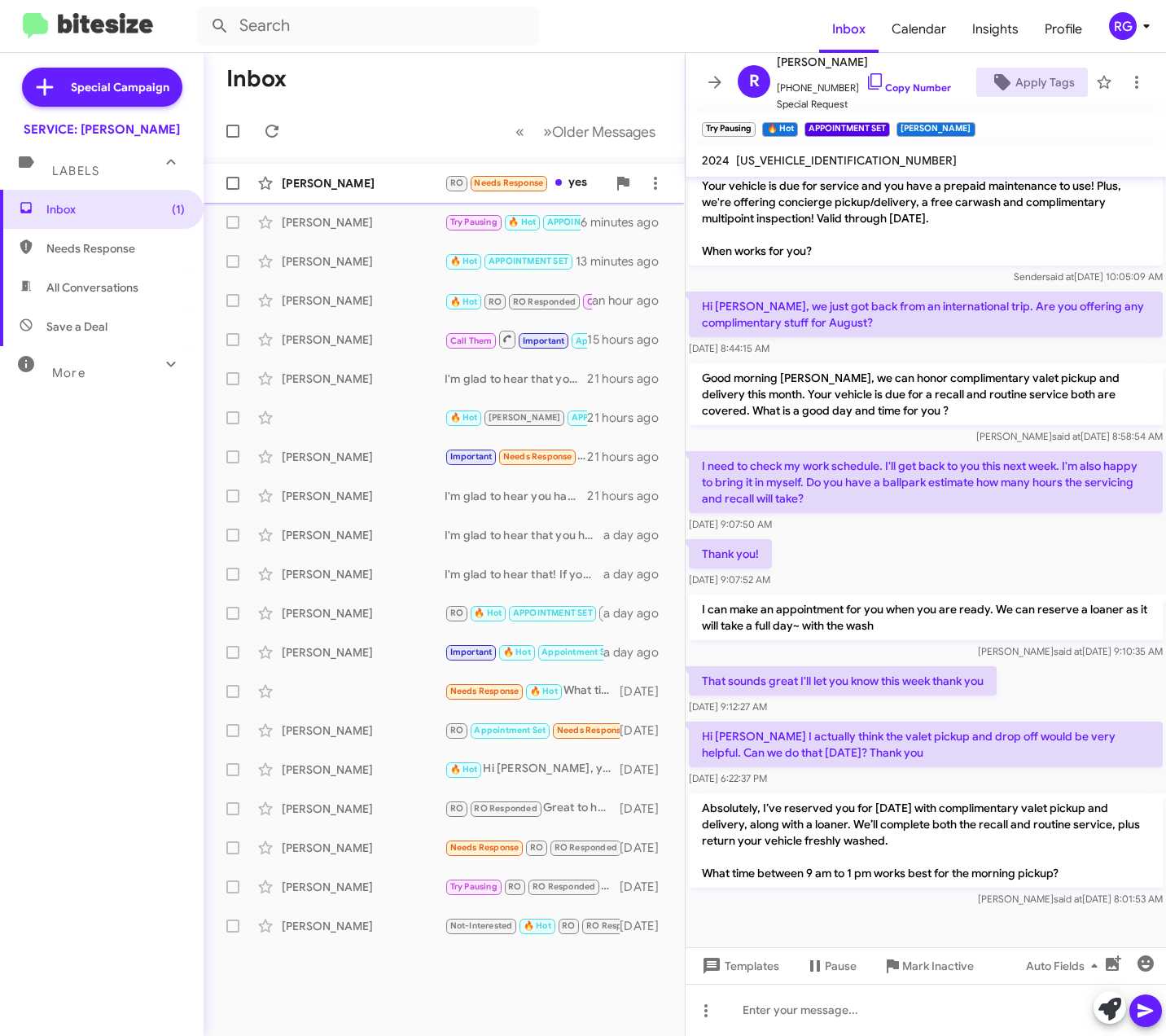
click at [408, 169] on div "Leslie Dennett RO Needs Response yes 14 hours ago" at bounding box center [444, 183] width 456 height 32
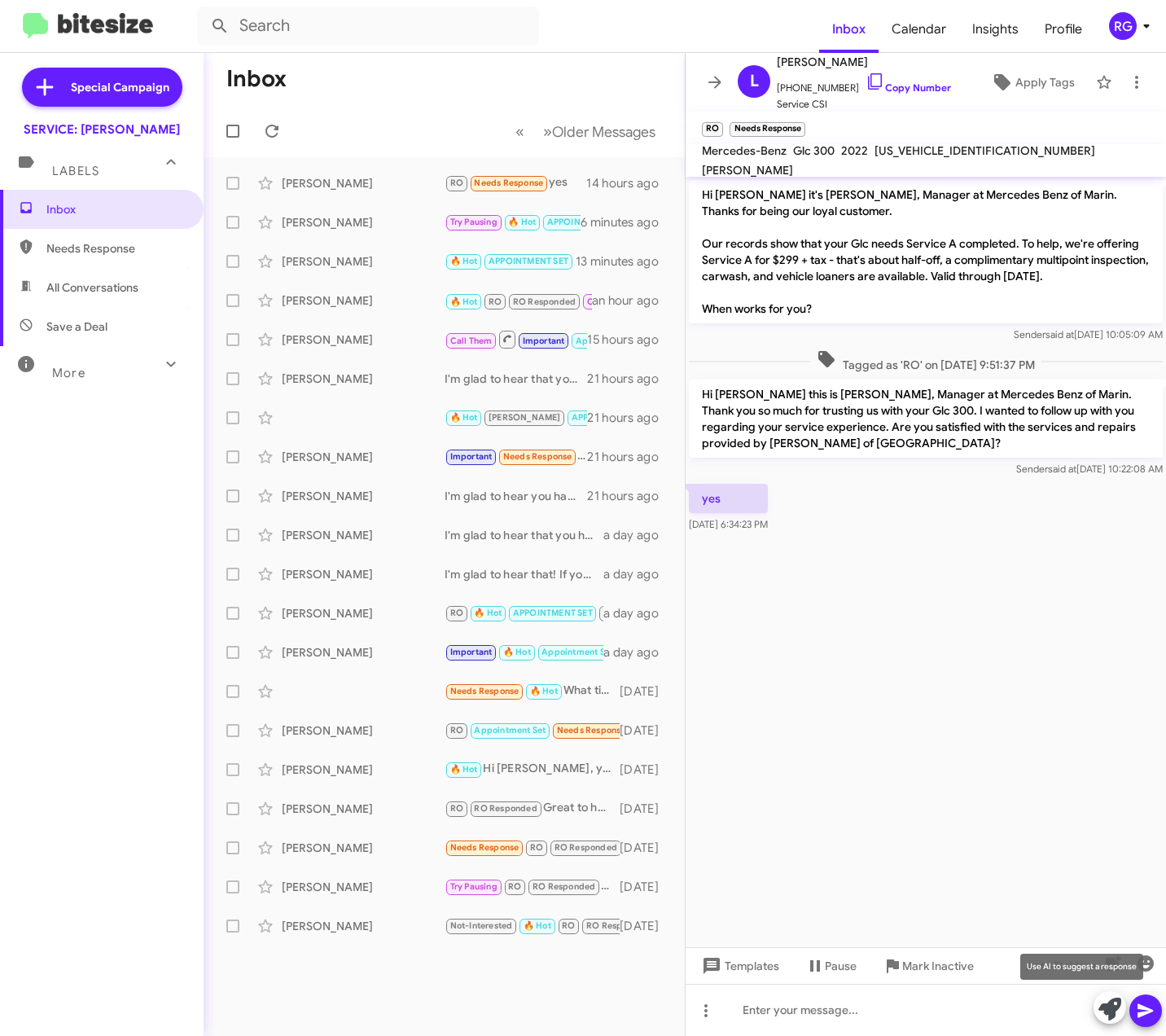
click at [1108, 994] on span at bounding box center [1110, 1009] width 23 height 36
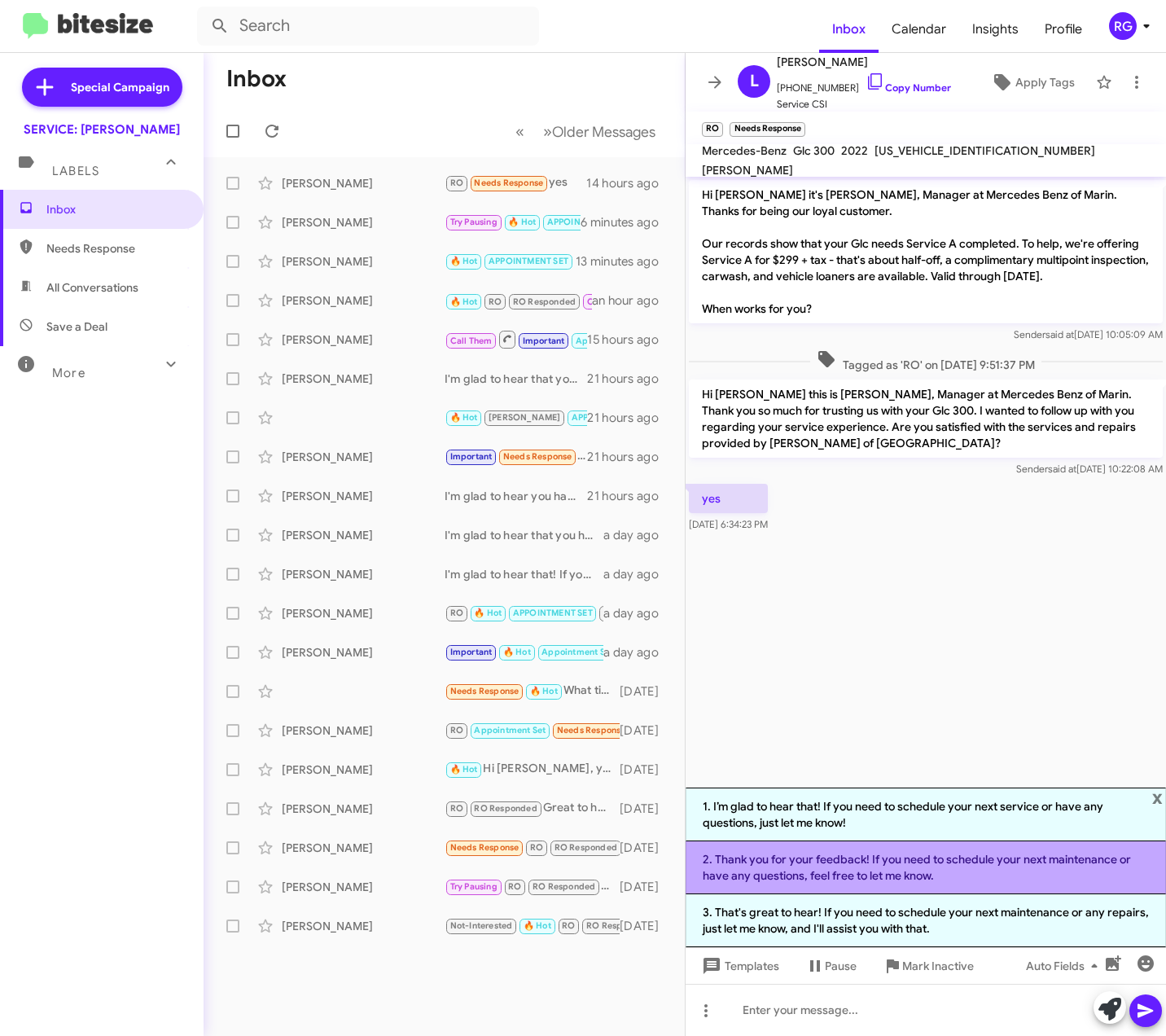
click at [935, 881] on li "2. Thank you for your feedback! If you need to schedule your next maintenance o…" at bounding box center [926, 868] width 480 height 53
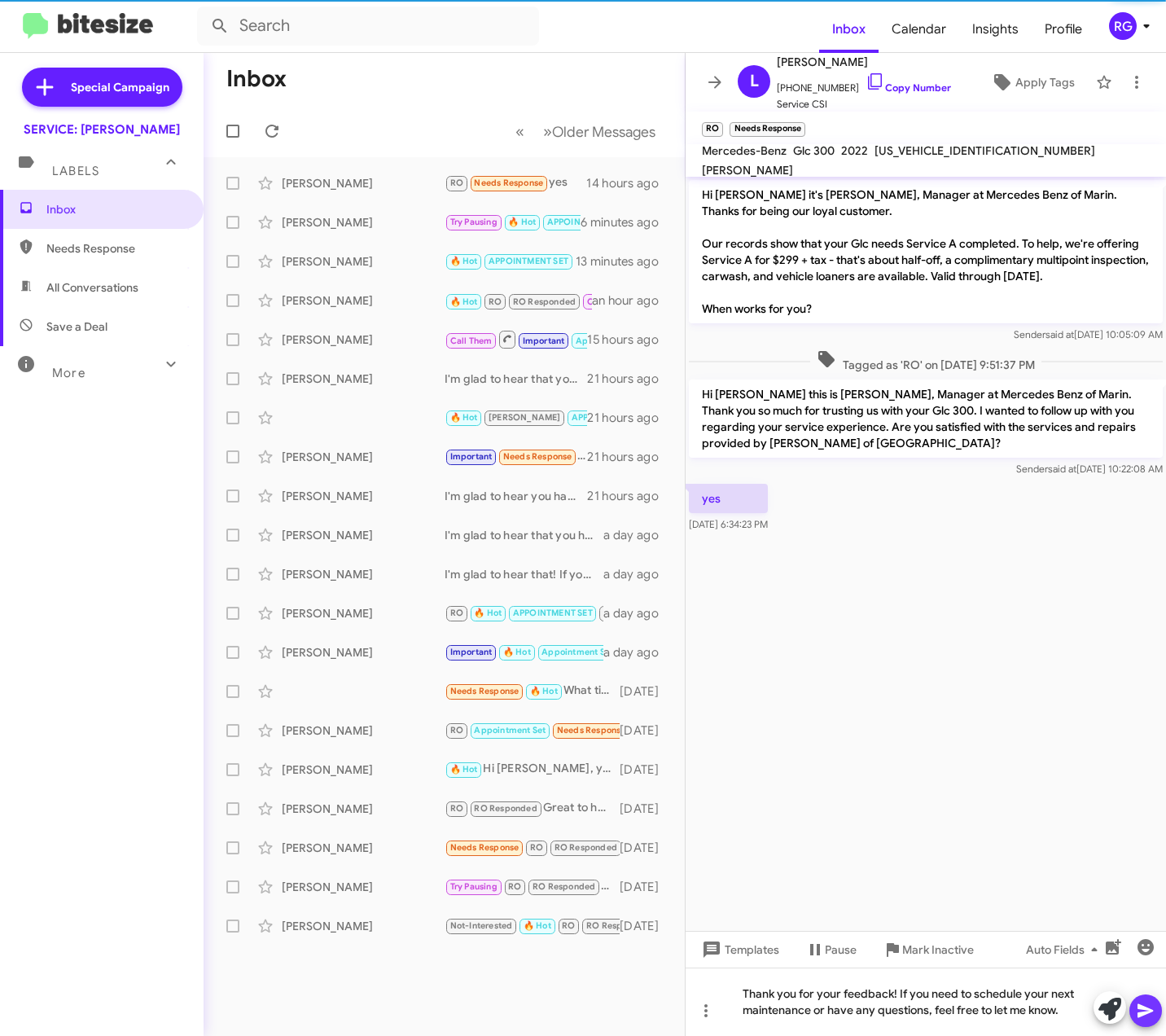
drag, startPoint x: 1136, startPoint y: 1011, endPoint x: 1136, endPoint y: 1022, distance: 11.0
click at [1137, 1022] on span at bounding box center [1146, 1010] width 20 height 32
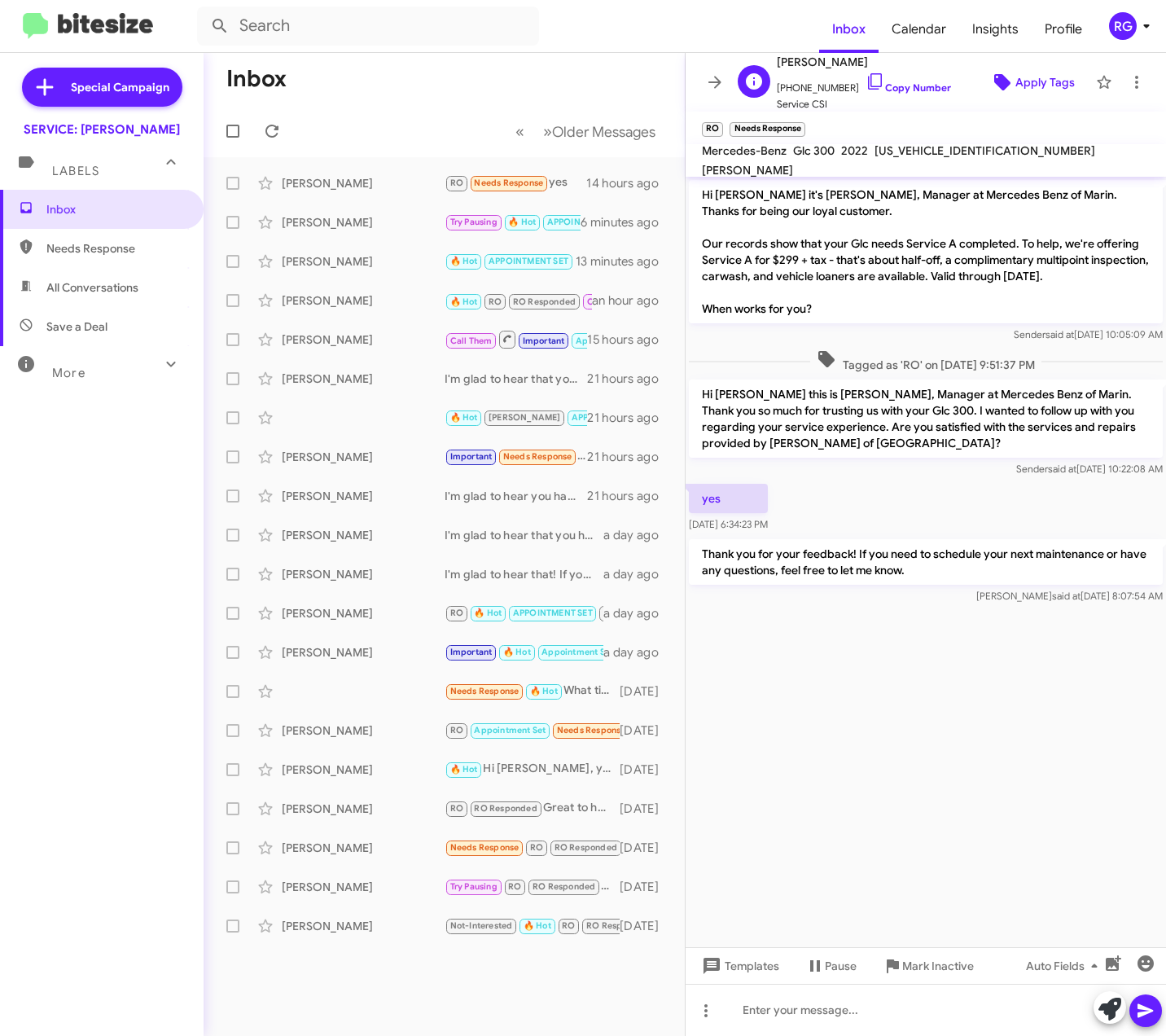
click at [993, 82] on icon at bounding box center [1003, 82] width 20 height 20
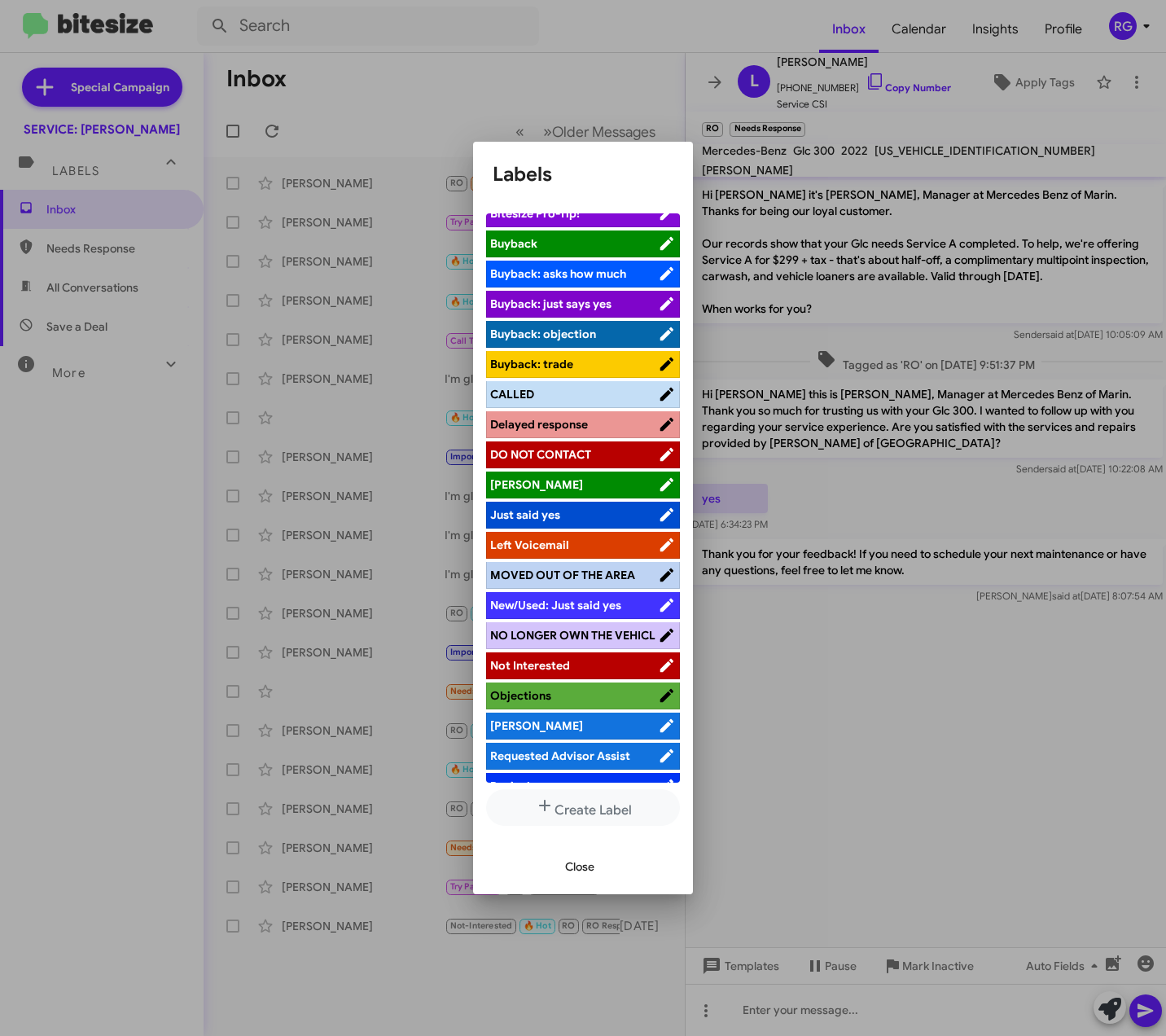
scroll to position [174, 0]
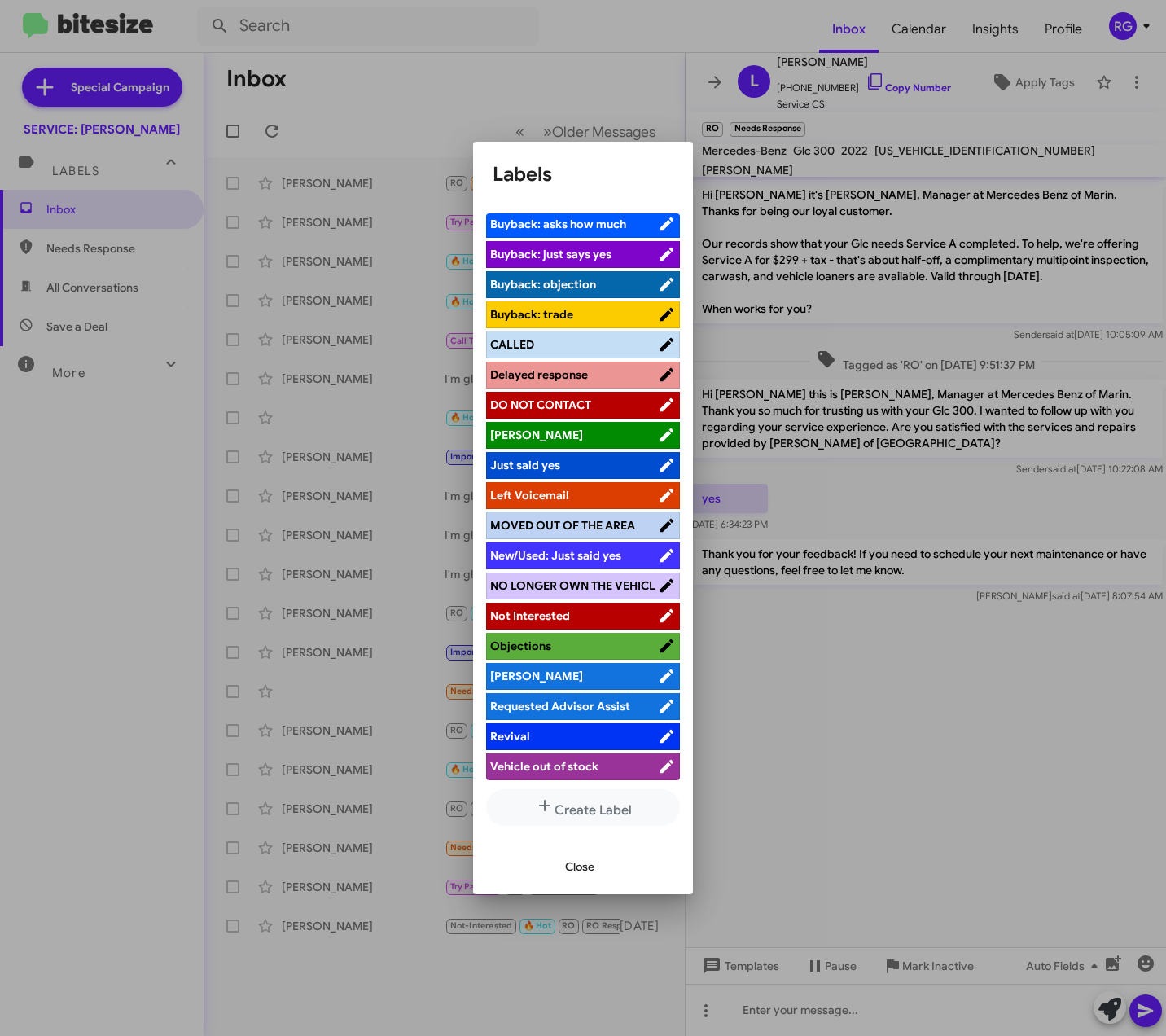
click at [548, 676] on span "[PERSON_NAME]" at bounding box center [574, 675] width 168 height 16
click at [574, 863] on span "Close" at bounding box center [579, 866] width 29 height 29
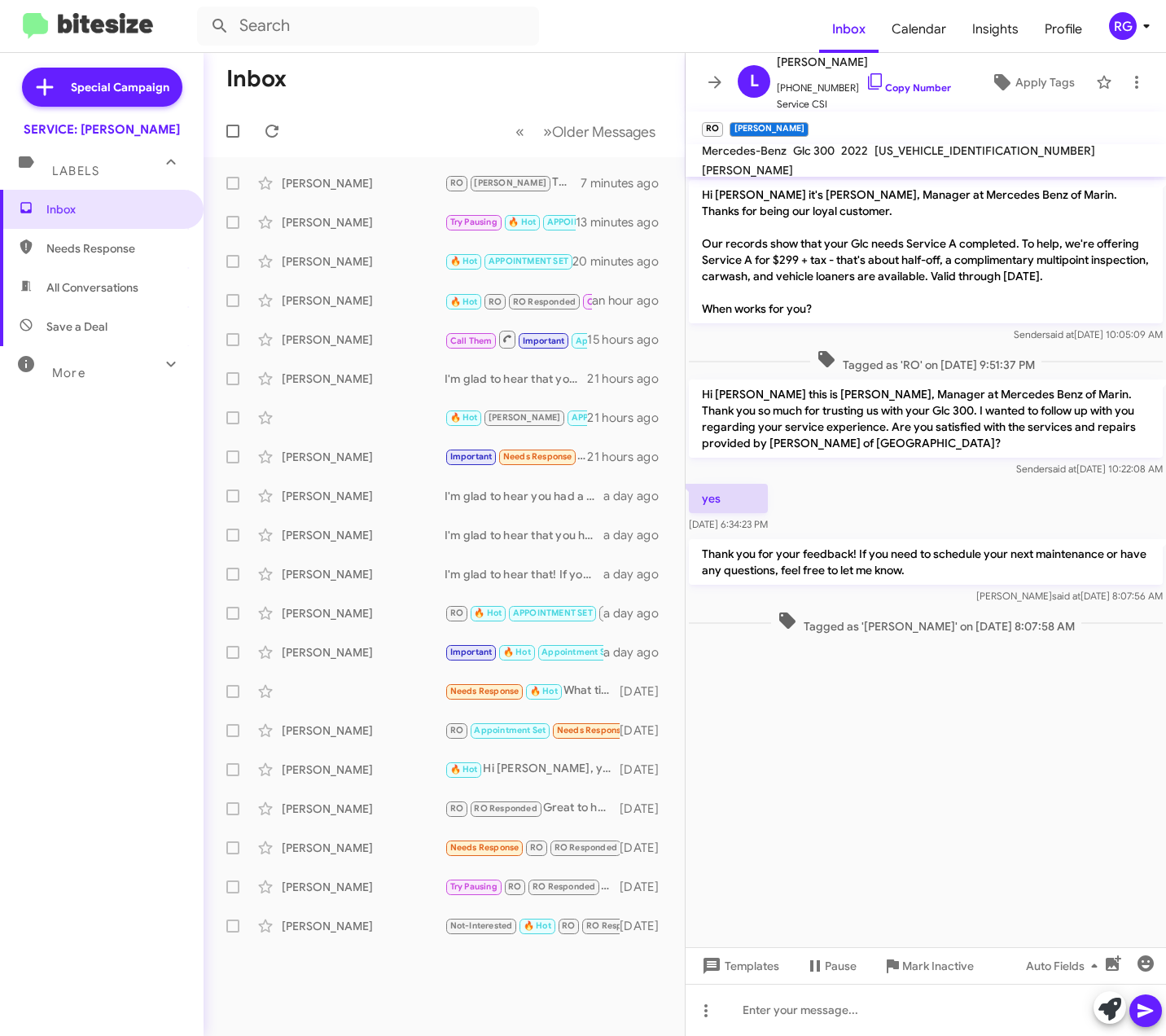
click at [817, 839] on cdk-virtual-scroll-viewport "Hi Leslie it's Omar Ibrahimi, Manager at Mercedes Benz of Marin. Thanks for bei…" at bounding box center [926, 561] width 480 height 770
click at [1026, 493] on div "yes Aug 11, 2025, 6:34:23 PM" at bounding box center [926, 508] width 480 height 55
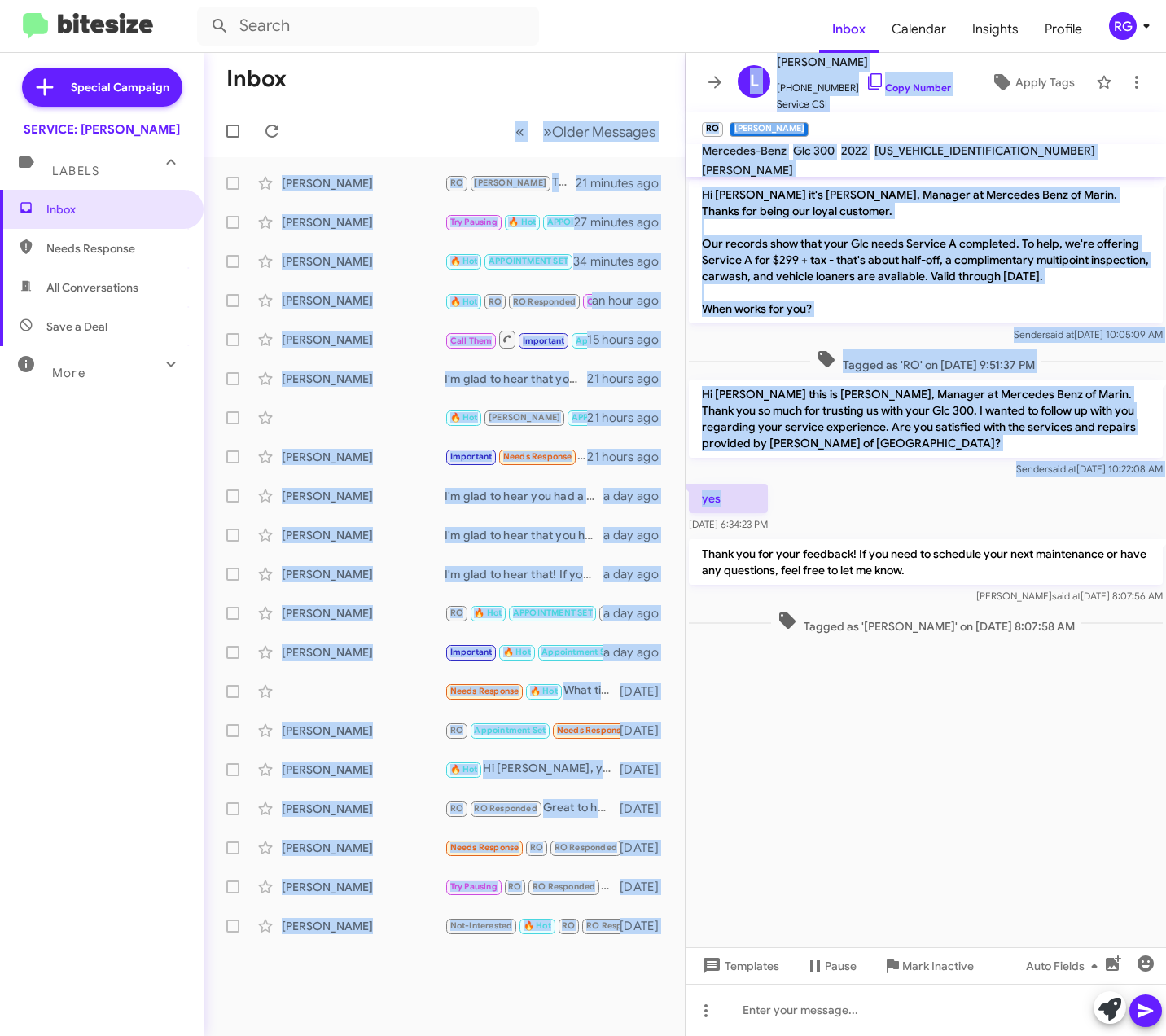
drag, startPoint x: 1916, startPoint y: 407, endPoint x: 1992, endPoint y: 492, distance: 114.0
click at [1166, 492] on html "Inbox Calendar Insights Profile RG Special Campaign SERVICE: Mercedes Marin Lab…" at bounding box center [583, 518] width 1166 height 1036
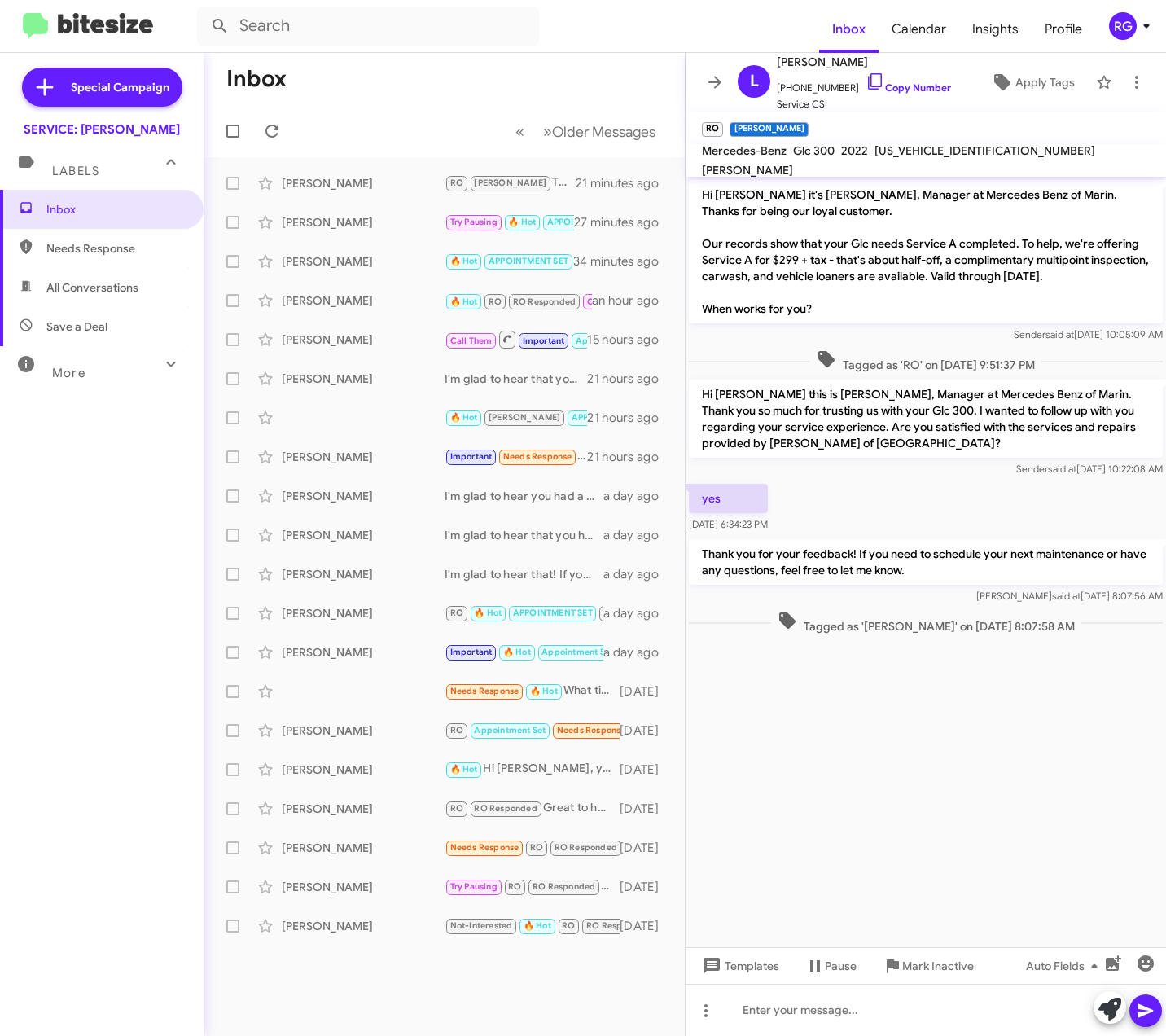
click at [599, 101] on mat-toolbar-row "Inbox" at bounding box center [443, 79] width 481 height 52
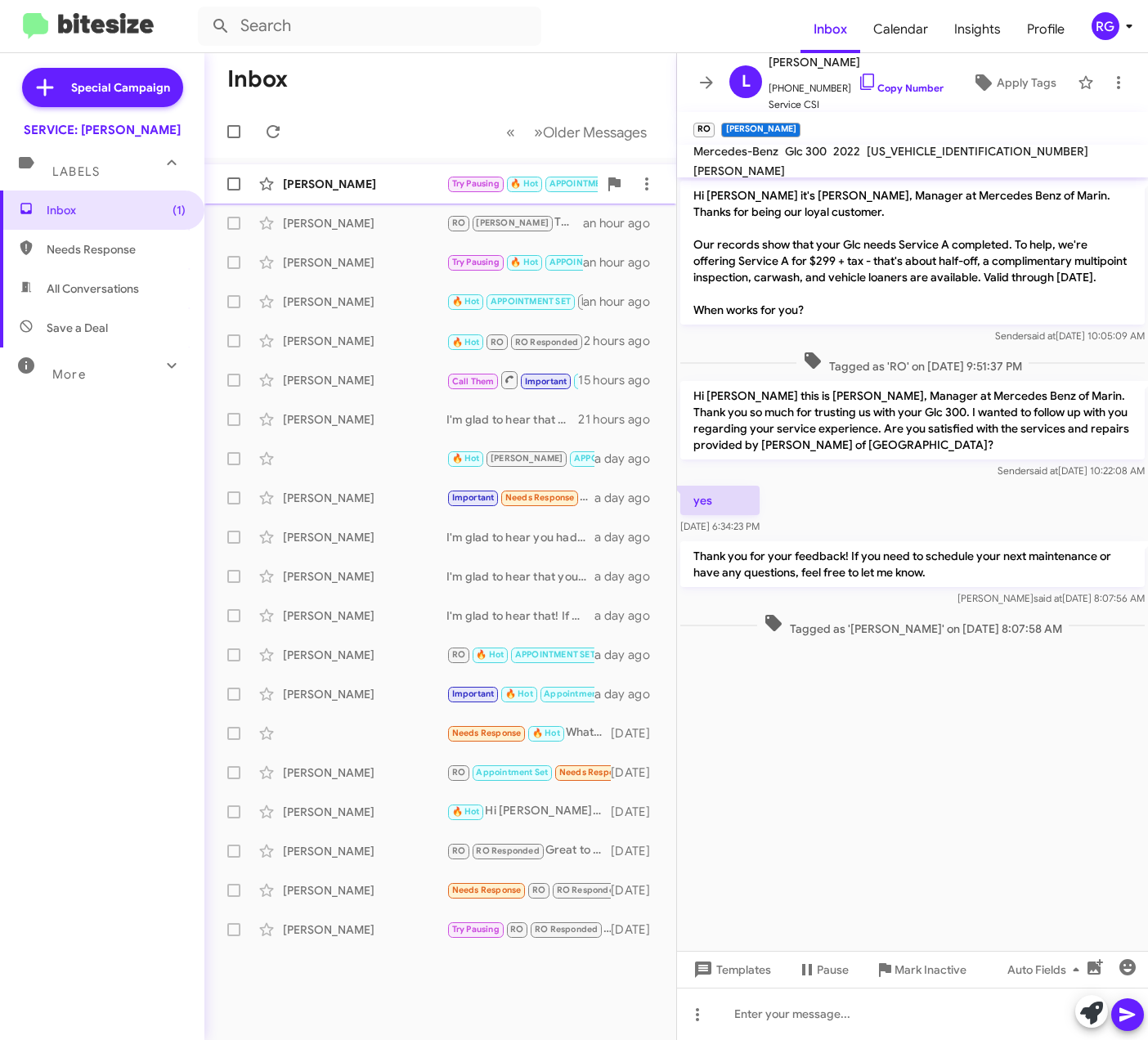
click at [359, 191] on div "[PERSON_NAME]" at bounding box center [365, 183] width 164 height 16
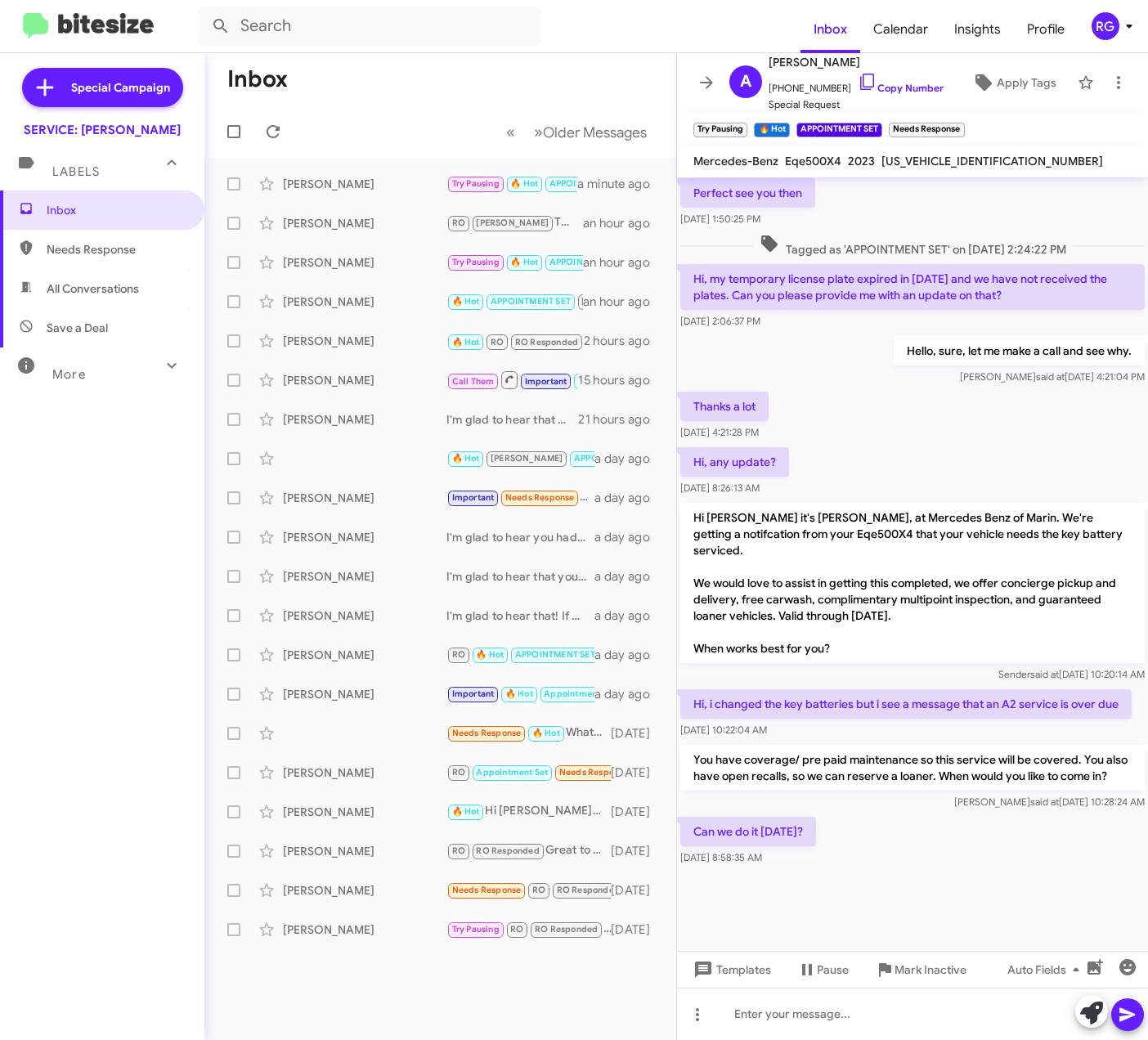
scroll to position [608, 0]
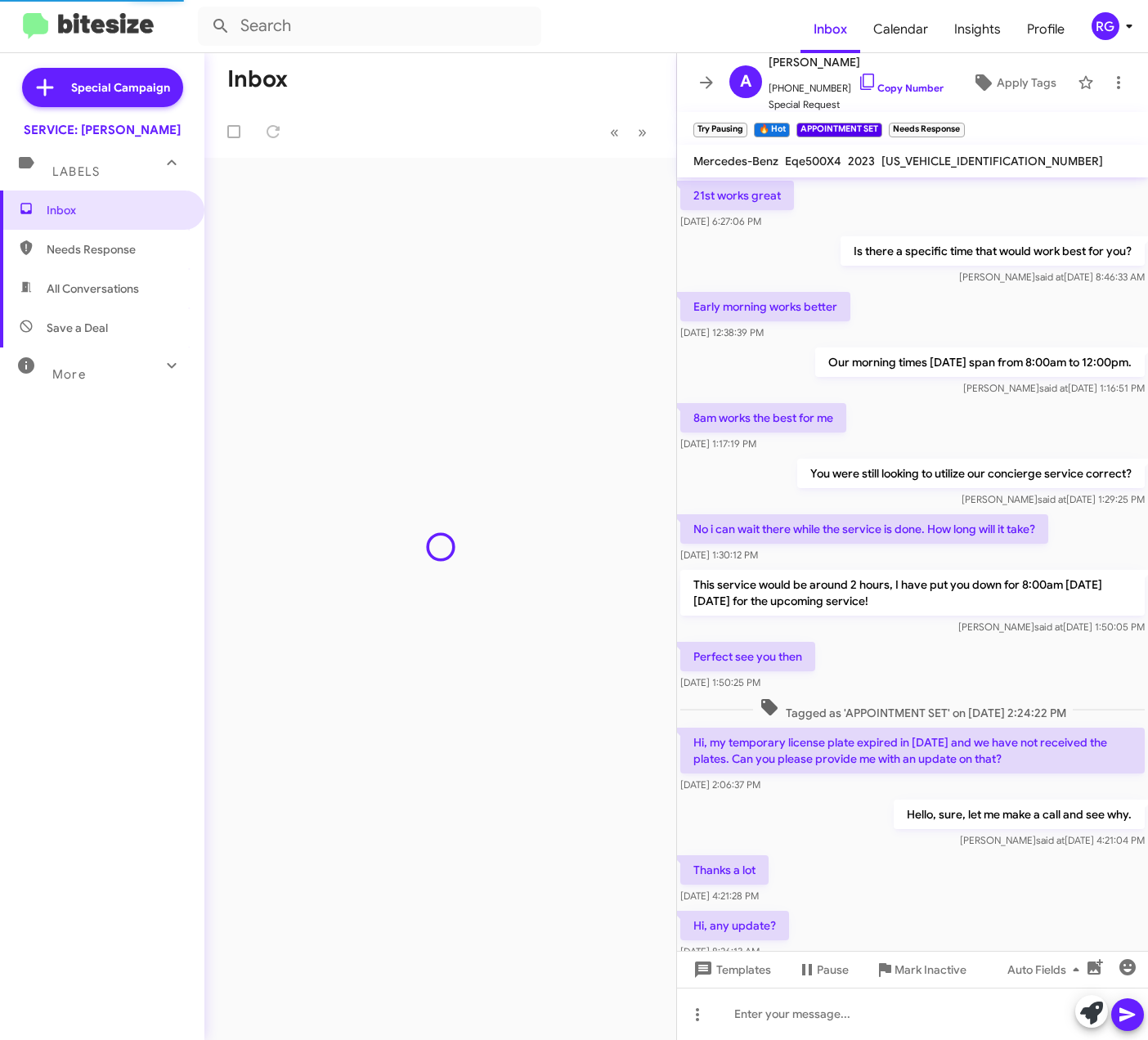
scroll to position [606, 0]
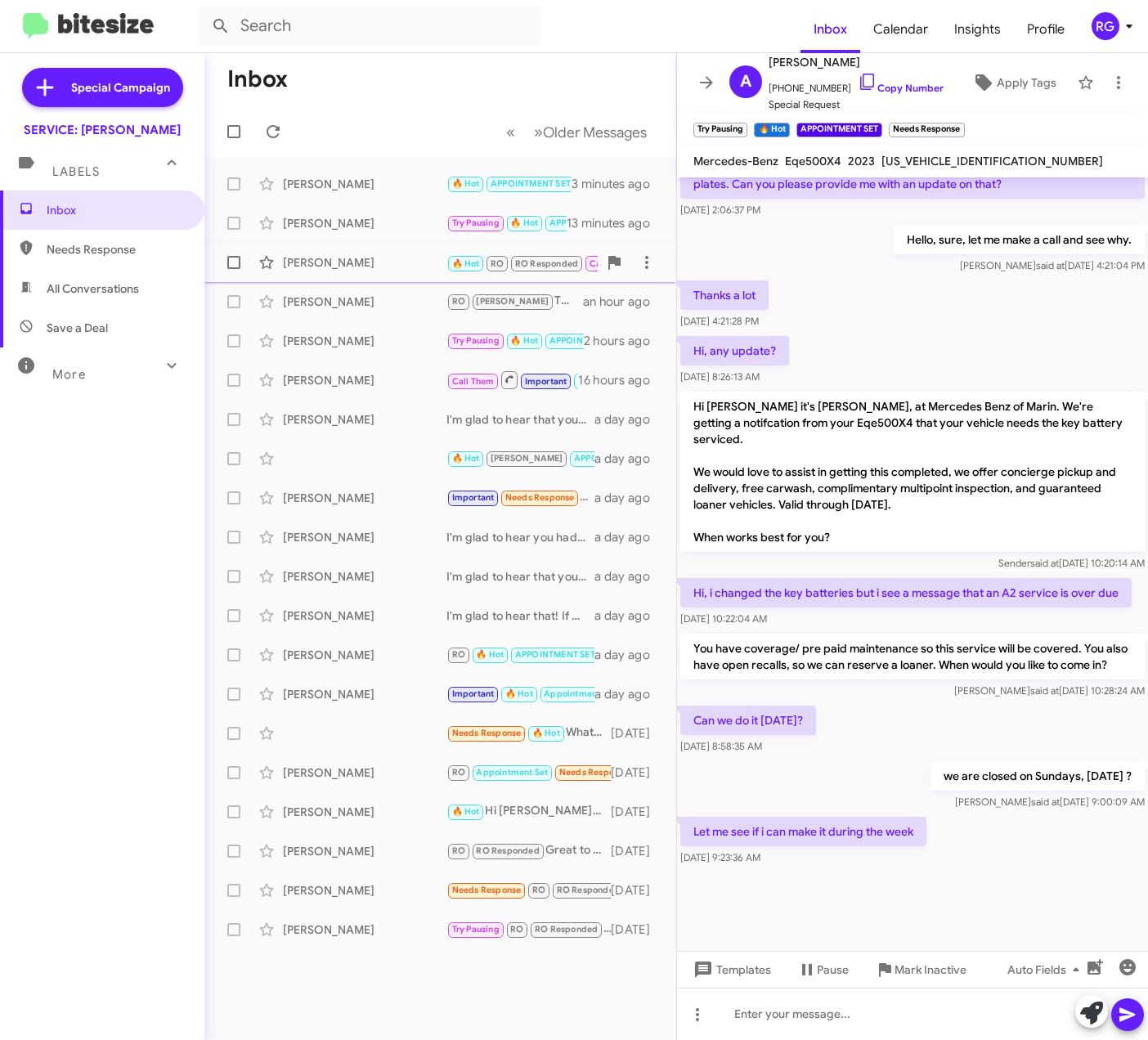
click at [577, 275] on div "[PERSON_NAME] 🔥 Hot RO RO Responded Call Them Appointment Set CALLED Needs Resp…" at bounding box center [441, 262] width 446 height 32
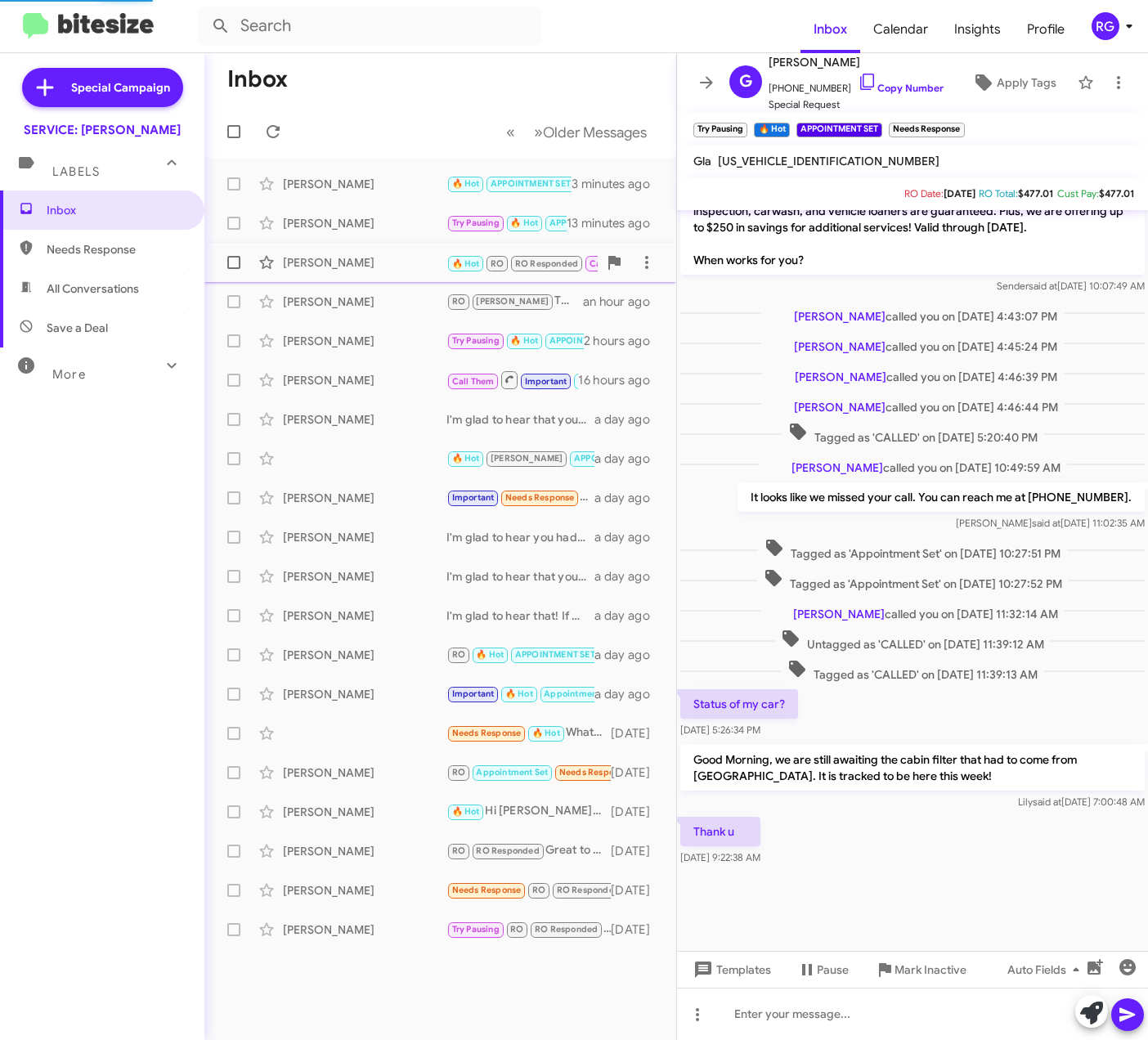
scroll to position [256, 0]
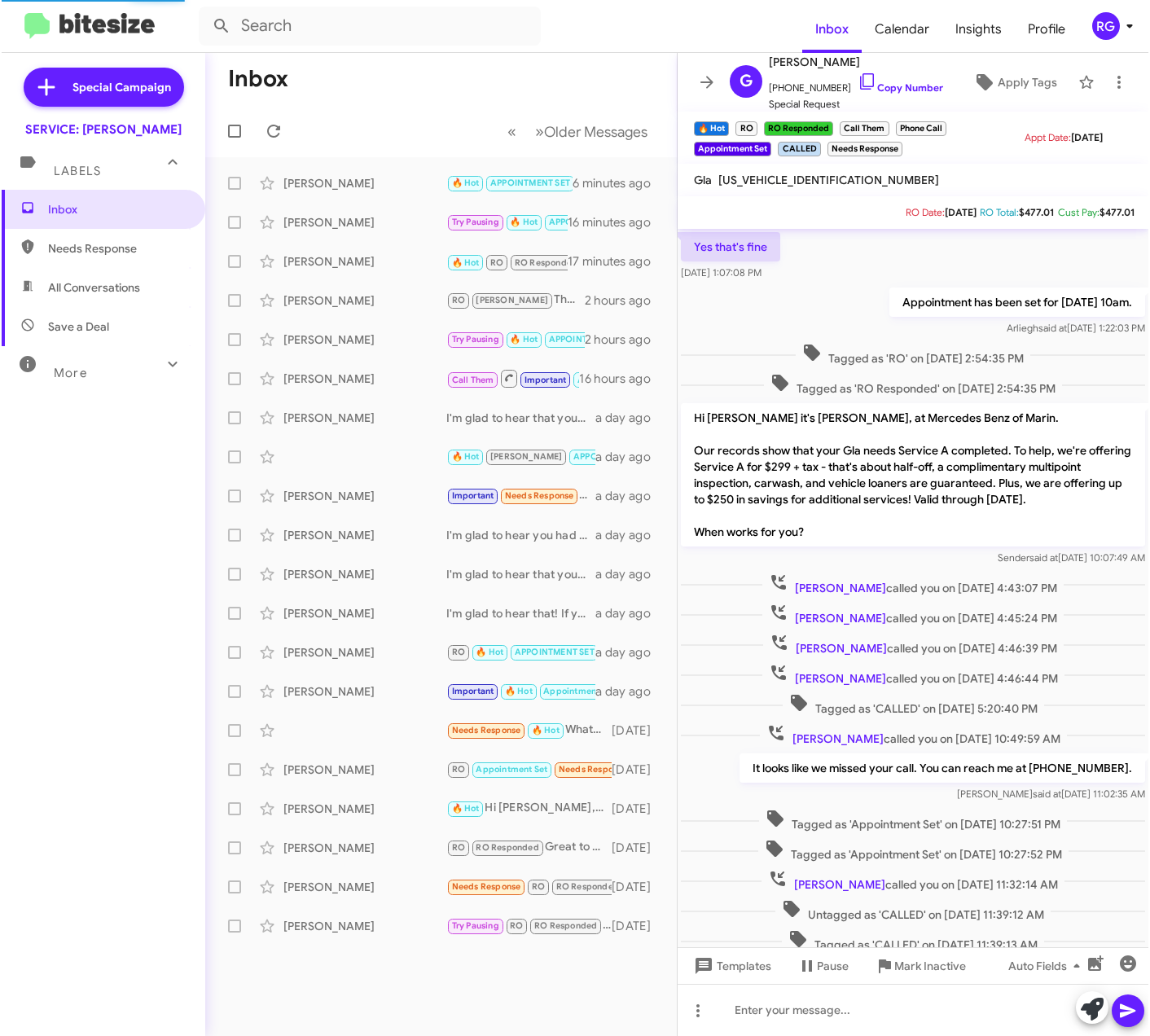
scroll to position [223, 0]
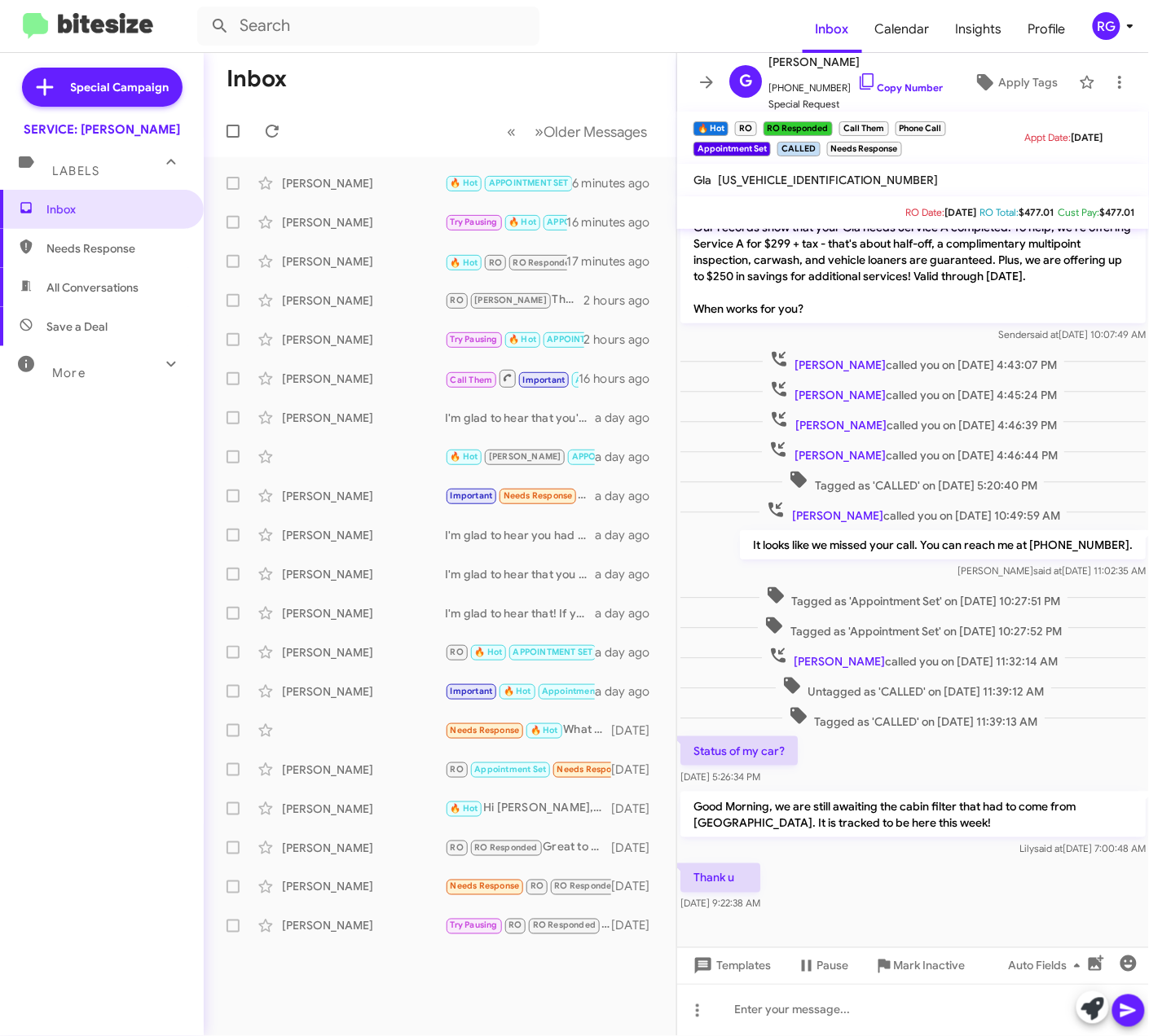
click at [0, 99] on html "Inbox Calendar Insights Profile RG Special Campaign SERVICE: [PERSON_NAME] Labe…" at bounding box center [574, 518] width 1149 height 1036
